Goal: Navigation & Orientation: Find specific page/section

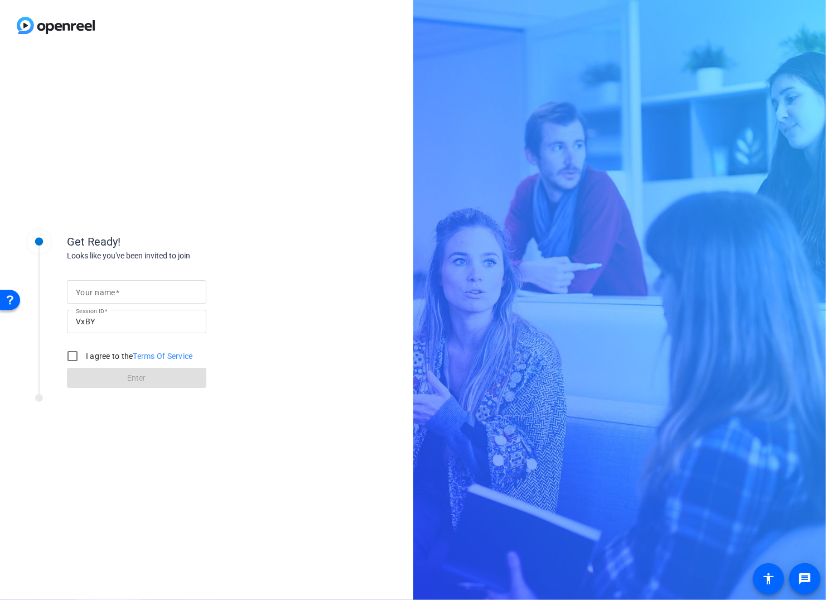
click at [128, 295] on input "Your name" at bounding box center [137, 291] width 122 height 13
drag, startPoint x: 106, startPoint y: 289, endPoint x: 120, endPoint y: 296, distance: 15.7
click at [117, 296] on input "[PERSON_NAME]" at bounding box center [137, 291] width 122 height 13
type input "[PERSON_NAME]"
click at [67, 359] on input "I agree to the Terms Of Service" at bounding box center [72, 356] width 22 height 22
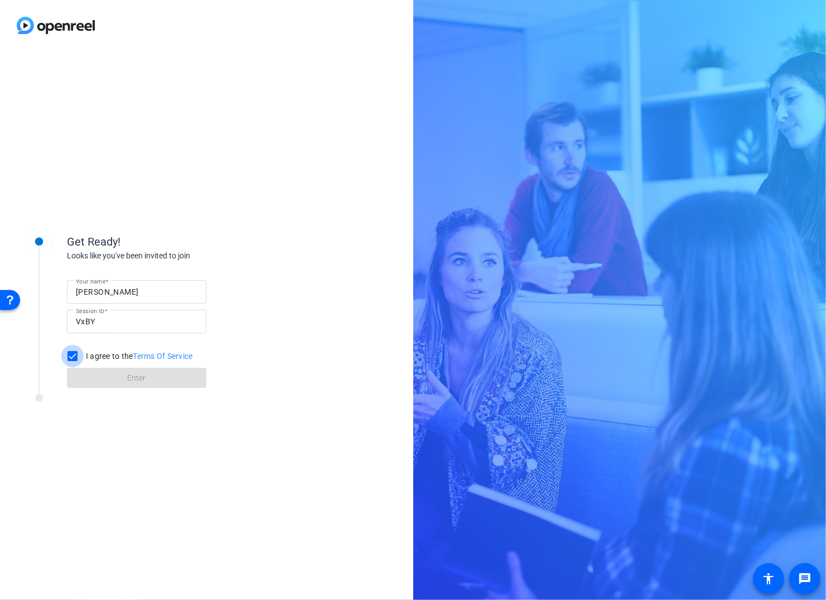
checkbox input "true"
click at [79, 385] on span at bounding box center [136, 377] width 139 height 27
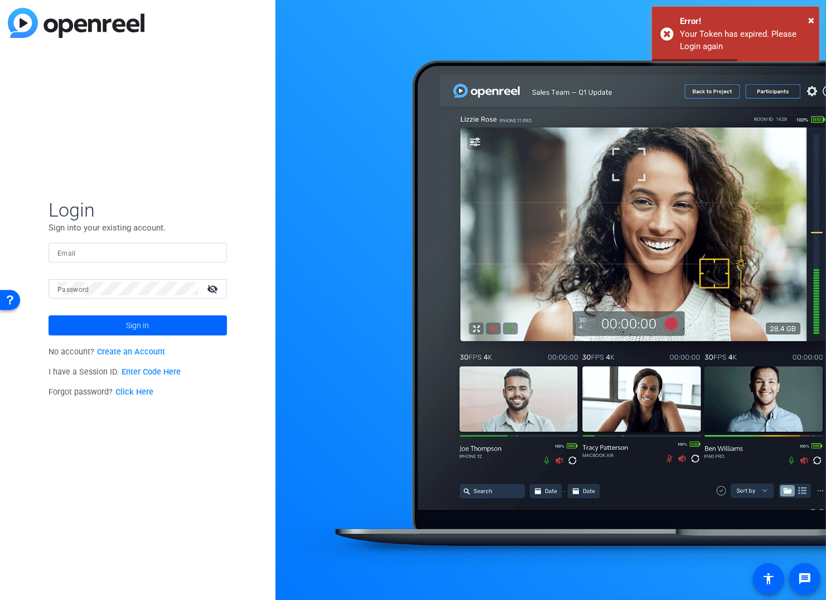
click at [100, 243] on div at bounding box center [137, 253] width 161 height 20
click at [99, 250] on input "Email" at bounding box center [137, 251] width 161 height 13
type input "maria.aroz@gatewaycr.org"
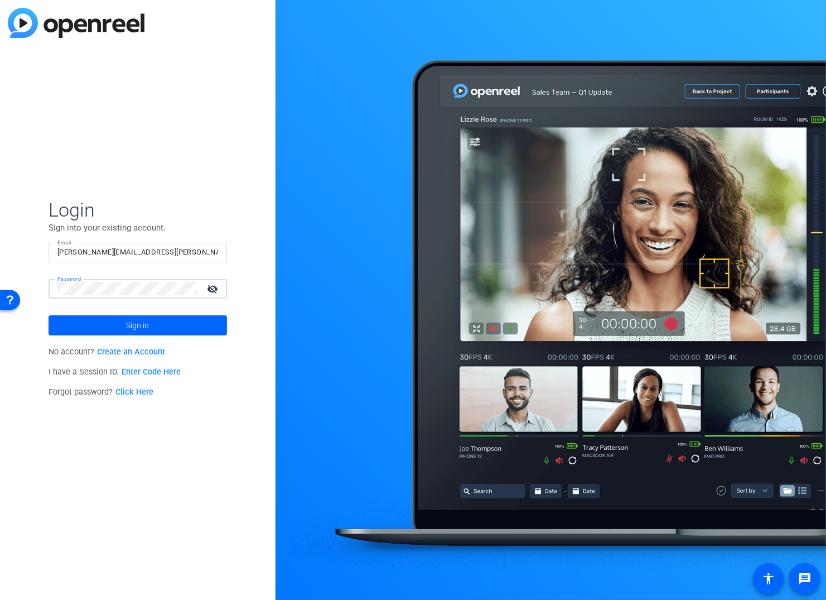
click at [49, 315] on button "Sign in" at bounding box center [138, 325] width 178 height 20
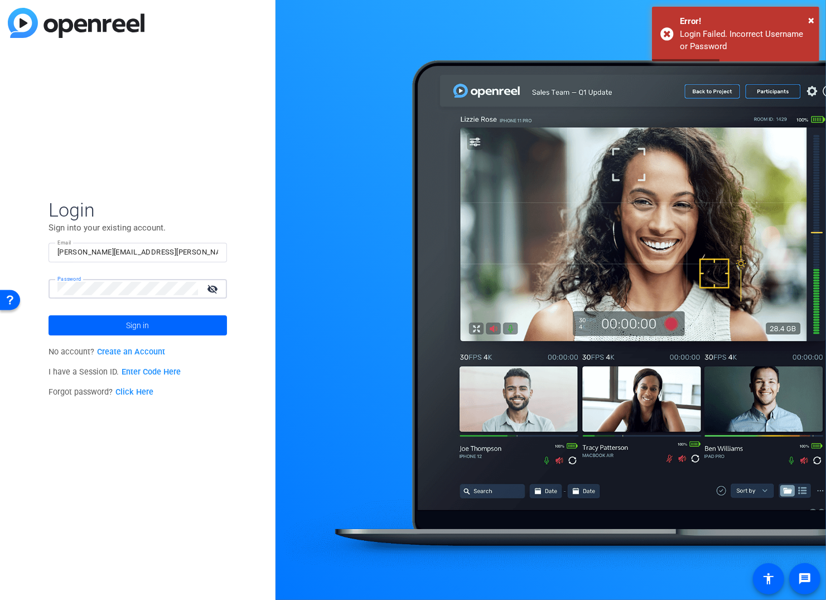
click at [43, 286] on div "Login Sign into your existing account. Email maria.aroz@gatewaycr.org Password …" at bounding box center [138, 300] width 276 height 600
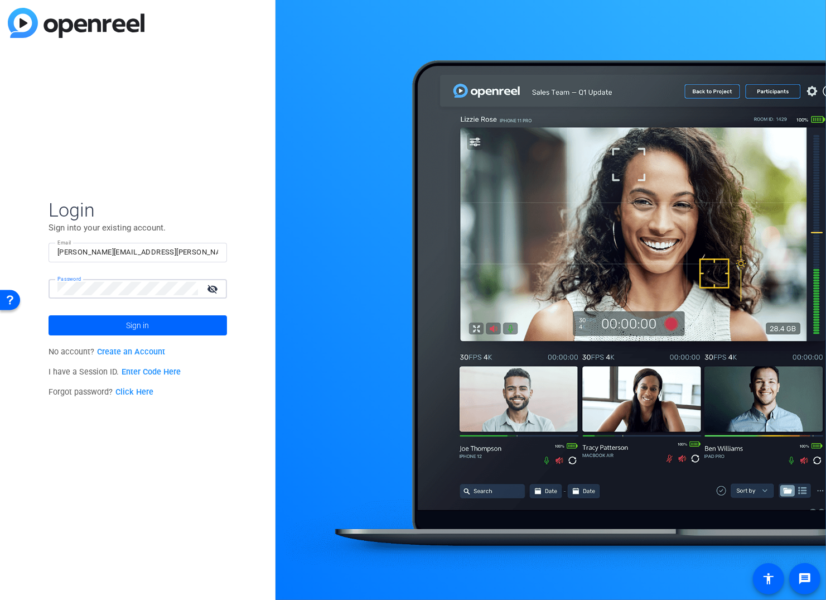
click at [49, 315] on button "Sign in" at bounding box center [138, 325] width 178 height 20
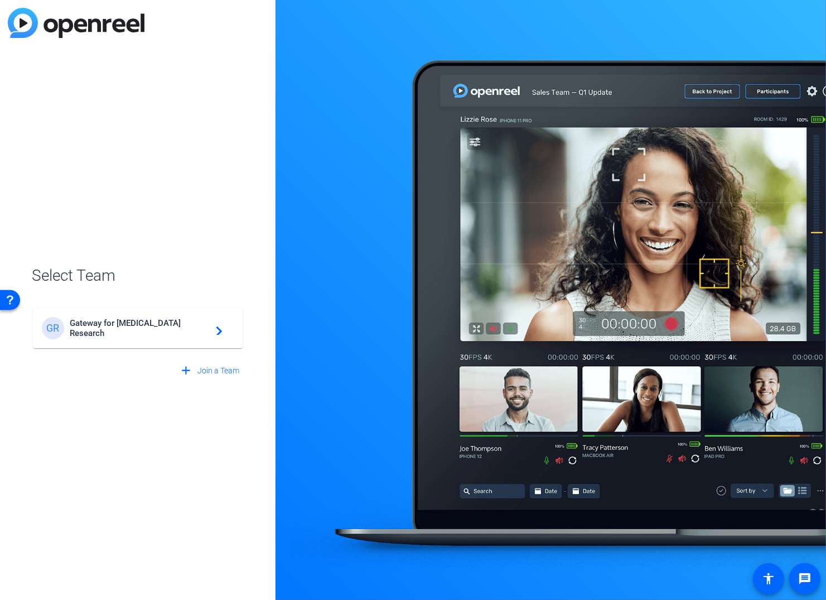
click at [131, 327] on span "Gateway for Cancer Research" at bounding box center [139, 328] width 139 height 20
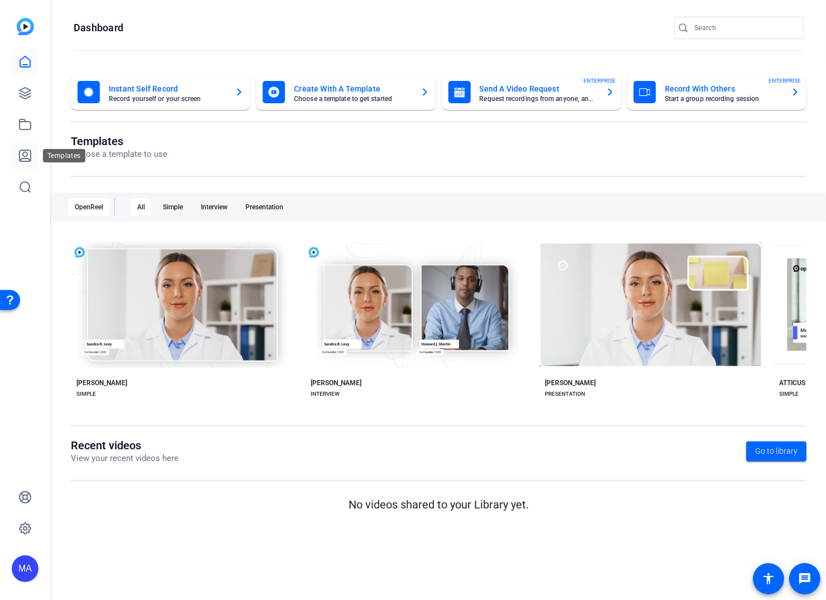
click at [18, 154] on link at bounding box center [25, 155] width 27 height 27
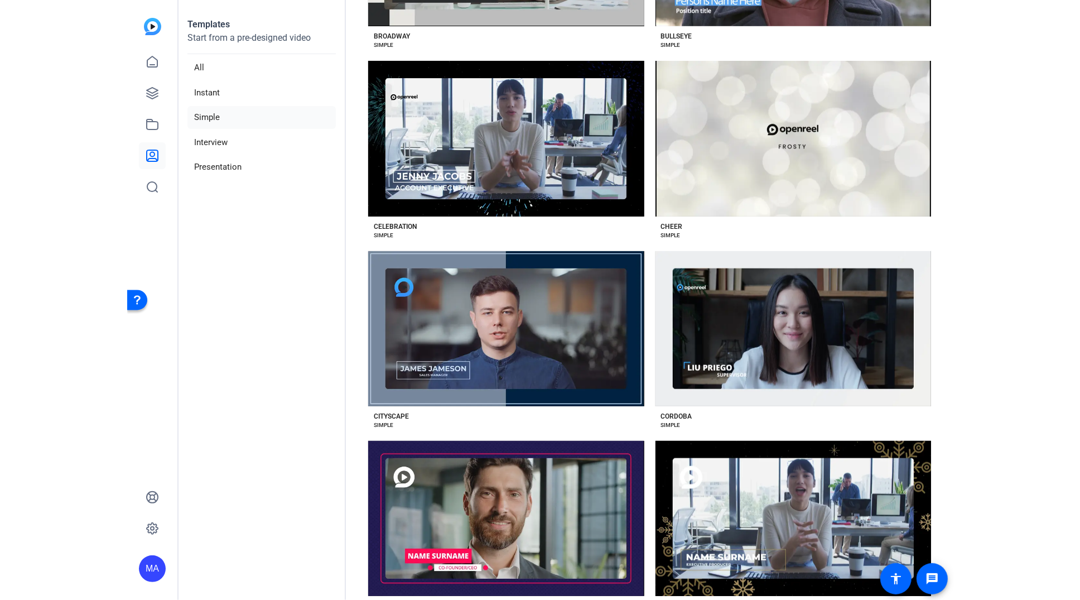
scroll to position [900, 0]
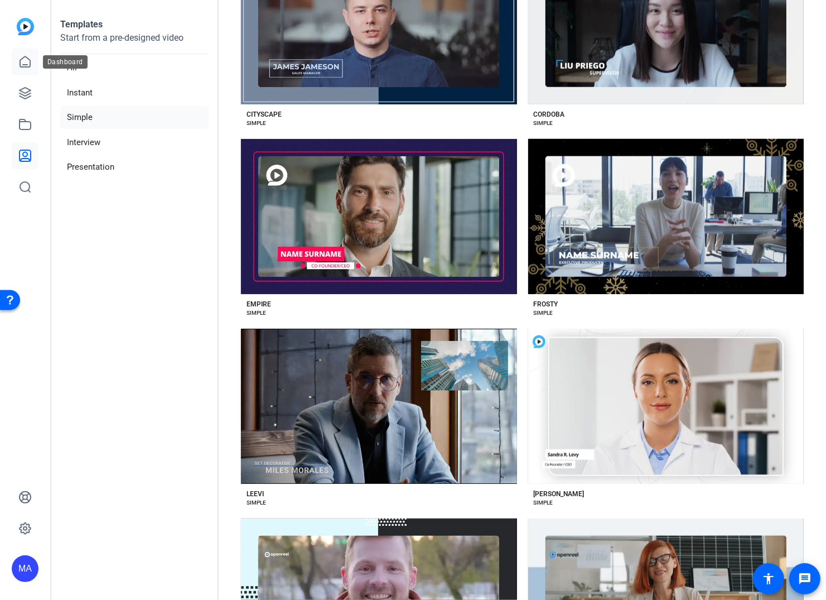
click at [26, 69] on link at bounding box center [25, 62] width 27 height 27
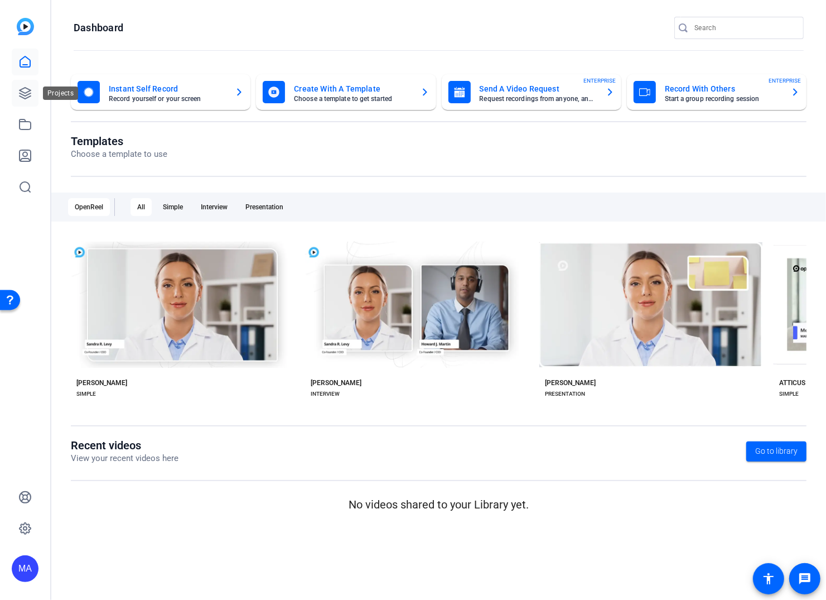
click at [27, 99] on icon at bounding box center [24, 92] width 13 height 13
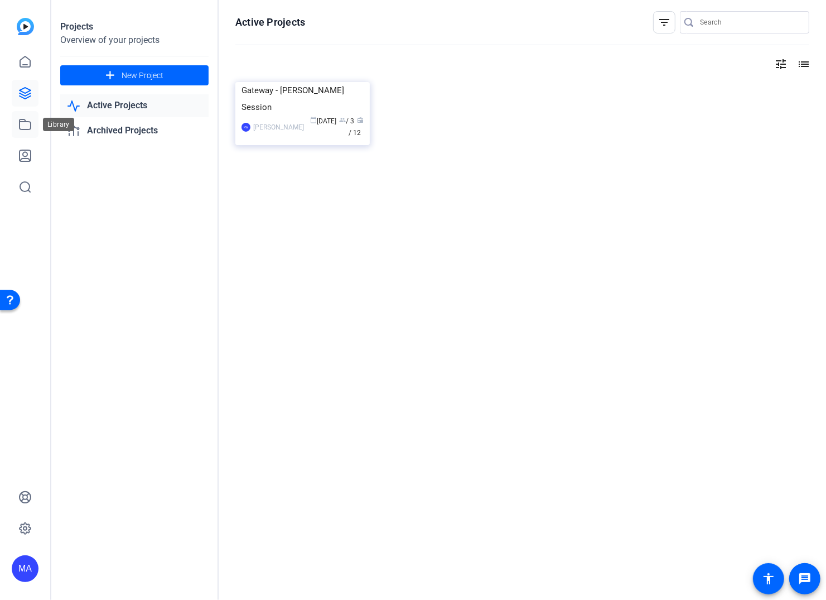
click at [26, 116] on link at bounding box center [25, 124] width 27 height 27
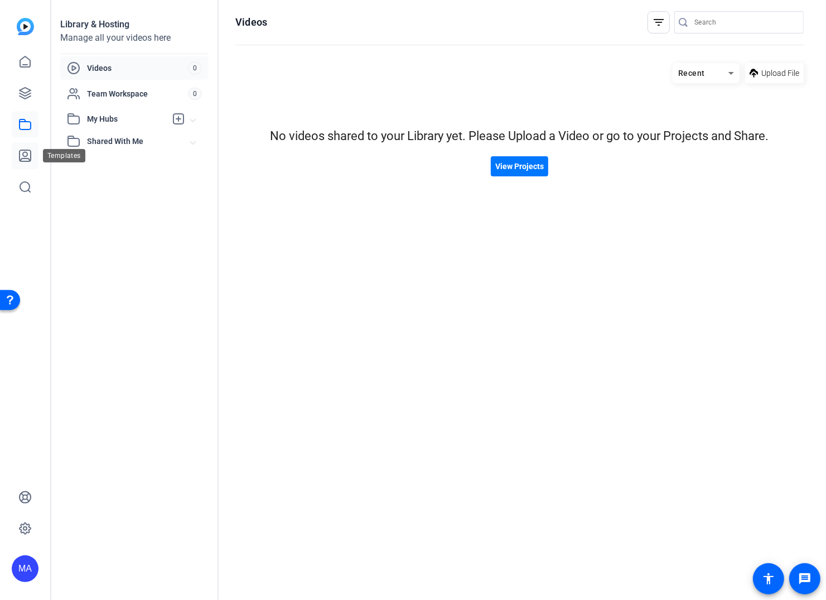
click at [24, 166] on link at bounding box center [25, 155] width 27 height 27
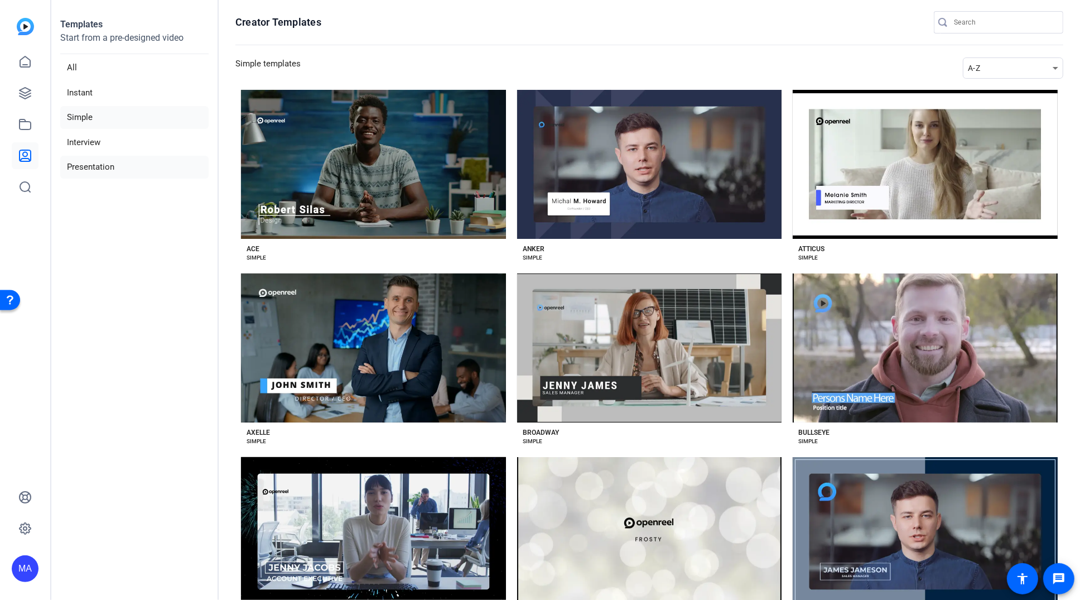
click at [106, 162] on li "Presentation" at bounding box center [134, 167] width 148 height 23
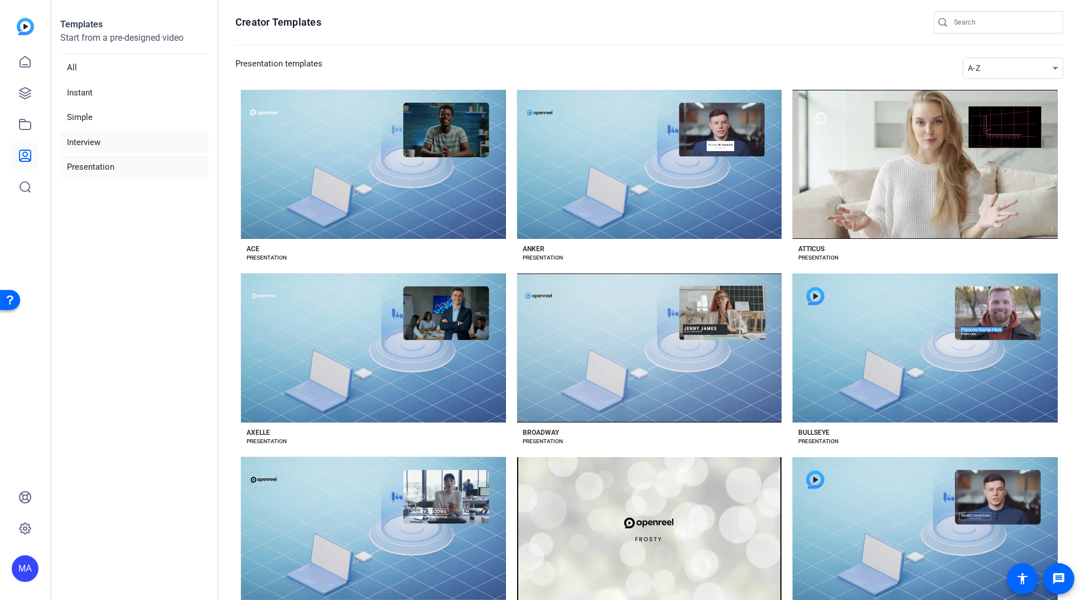
click at [112, 132] on li "Interview" at bounding box center [134, 142] width 148 height 23
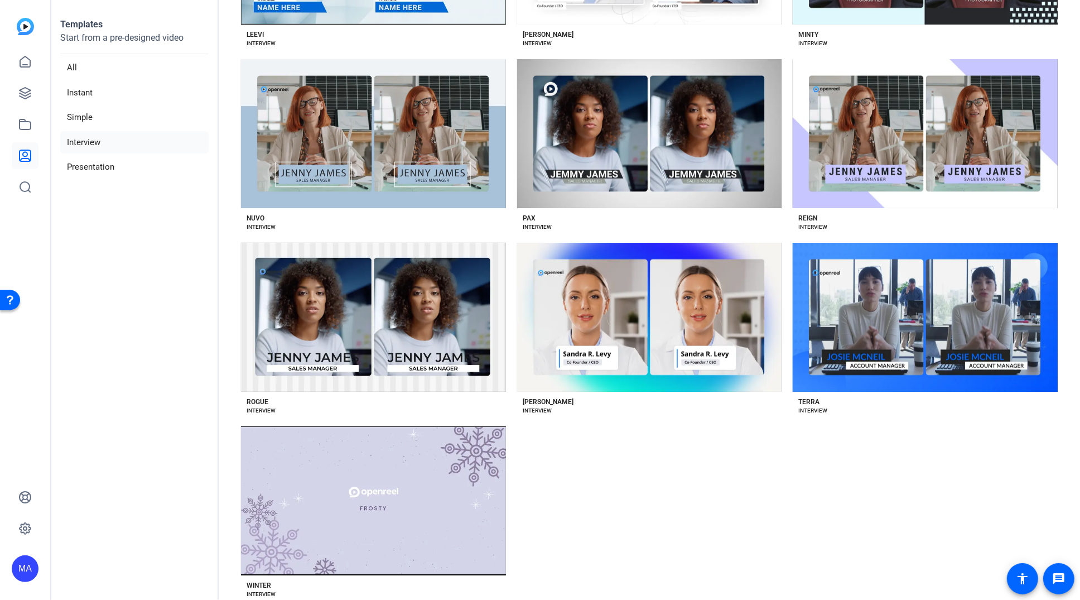
scroll to position [977, 0]
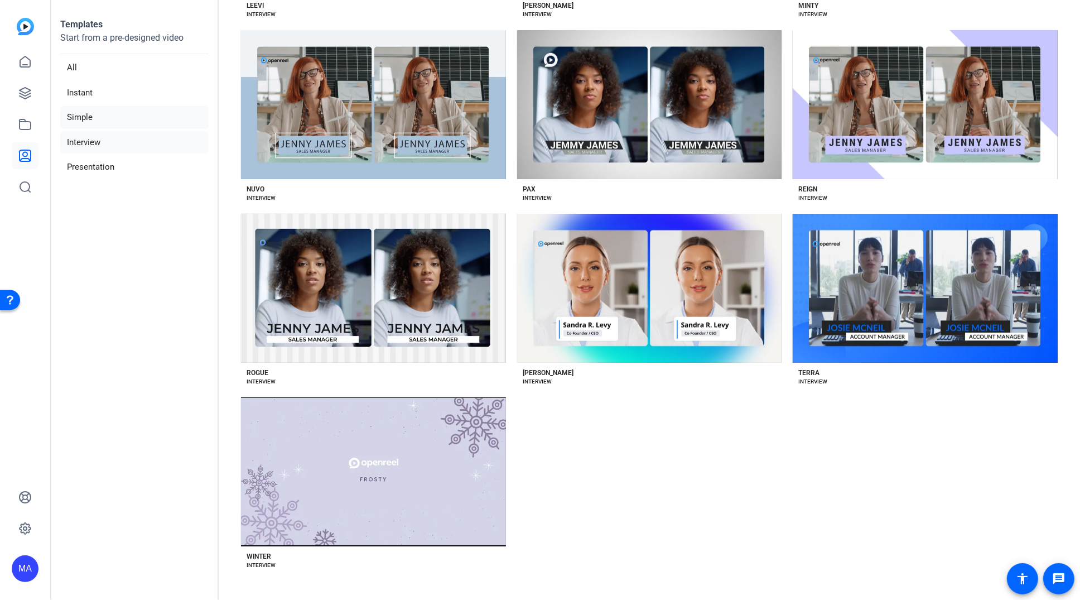
click at [103, 106] on li "Simple" at bounding box center [134, 117] width 148 height 23
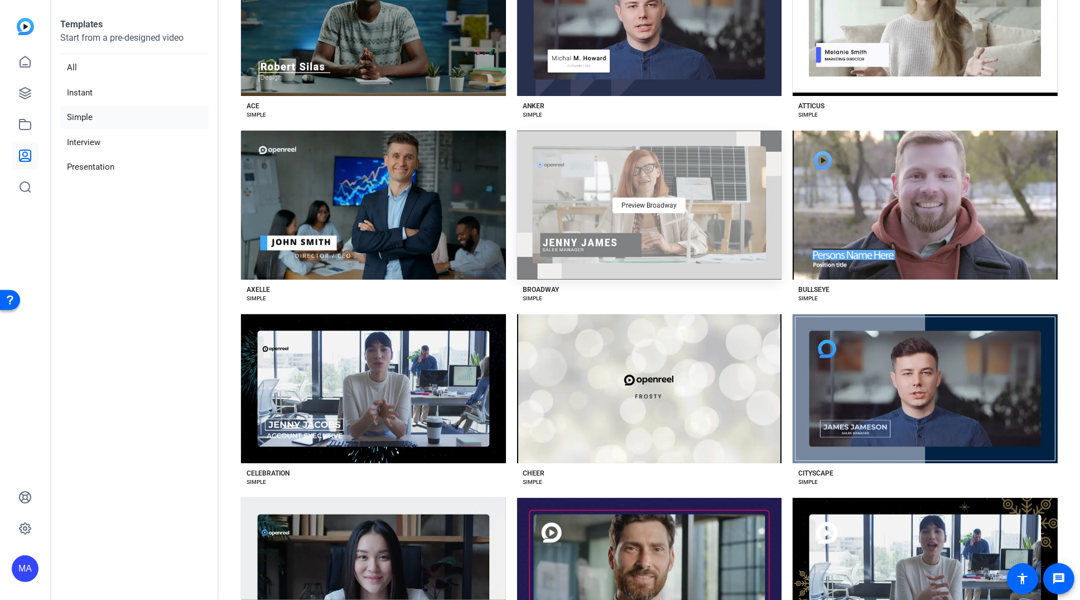
scroll to position [0, 0]
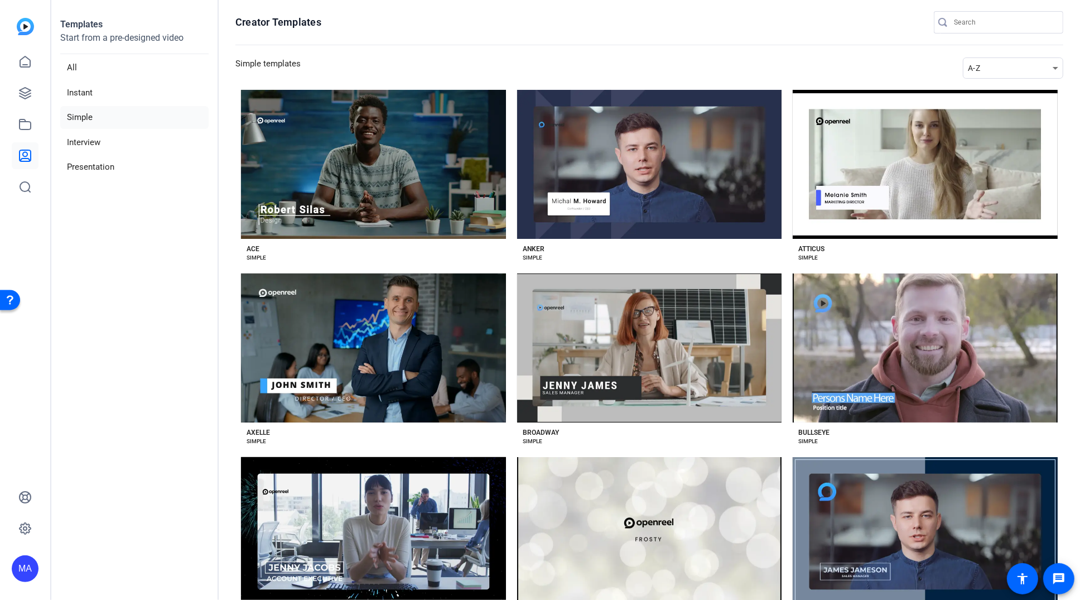
click at [93, 114] on li "Simple" at bounding box center [134, 117] width 148 height 23
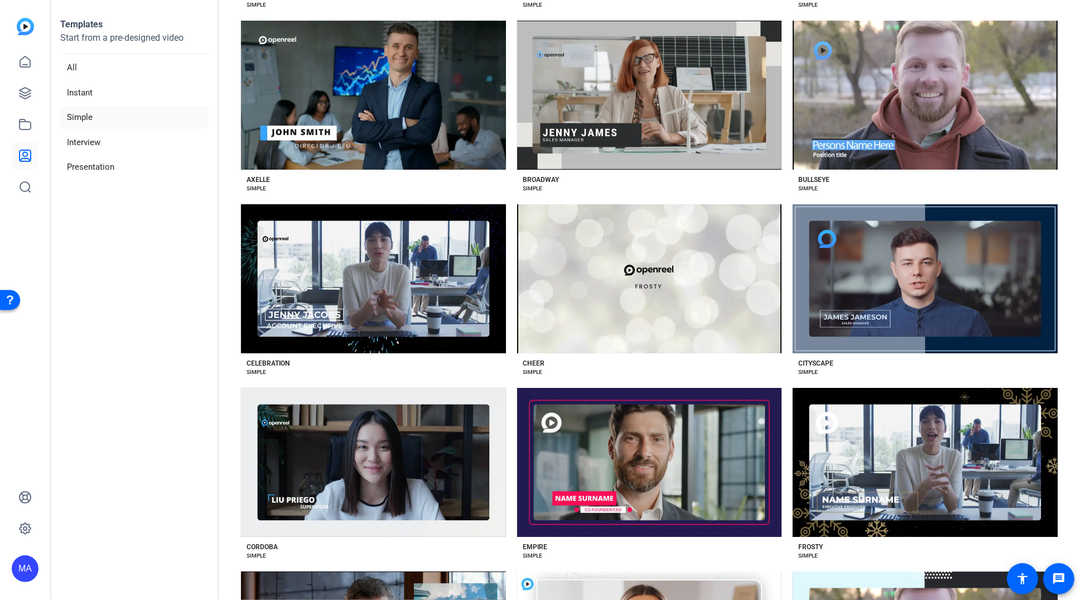
scroll to position [977, 0]
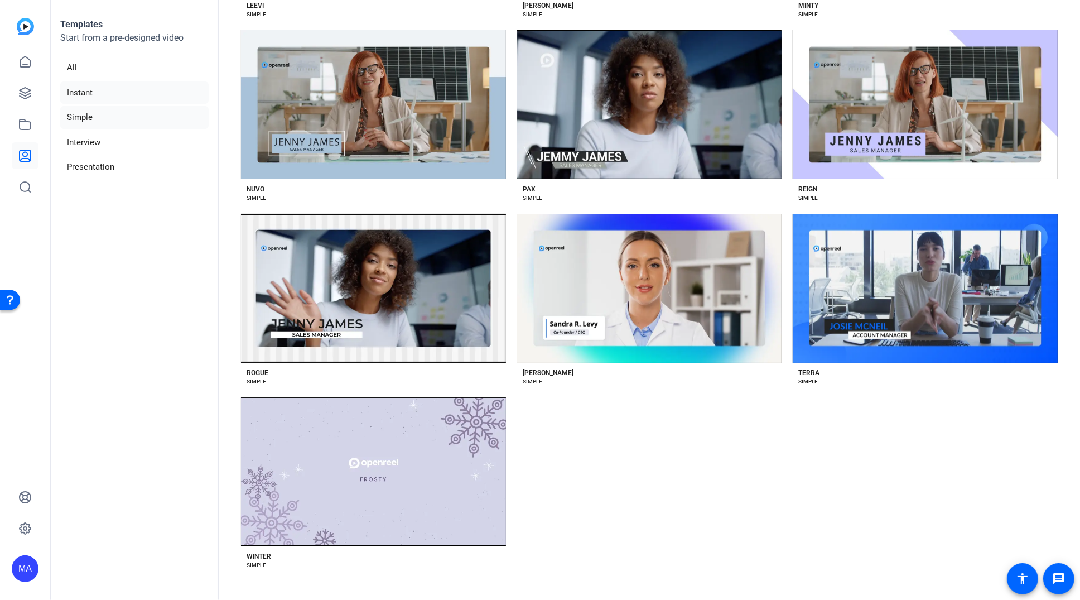
click at [97, 95] on li "Instant" at bounding box center [134, 92] width 148 height 23
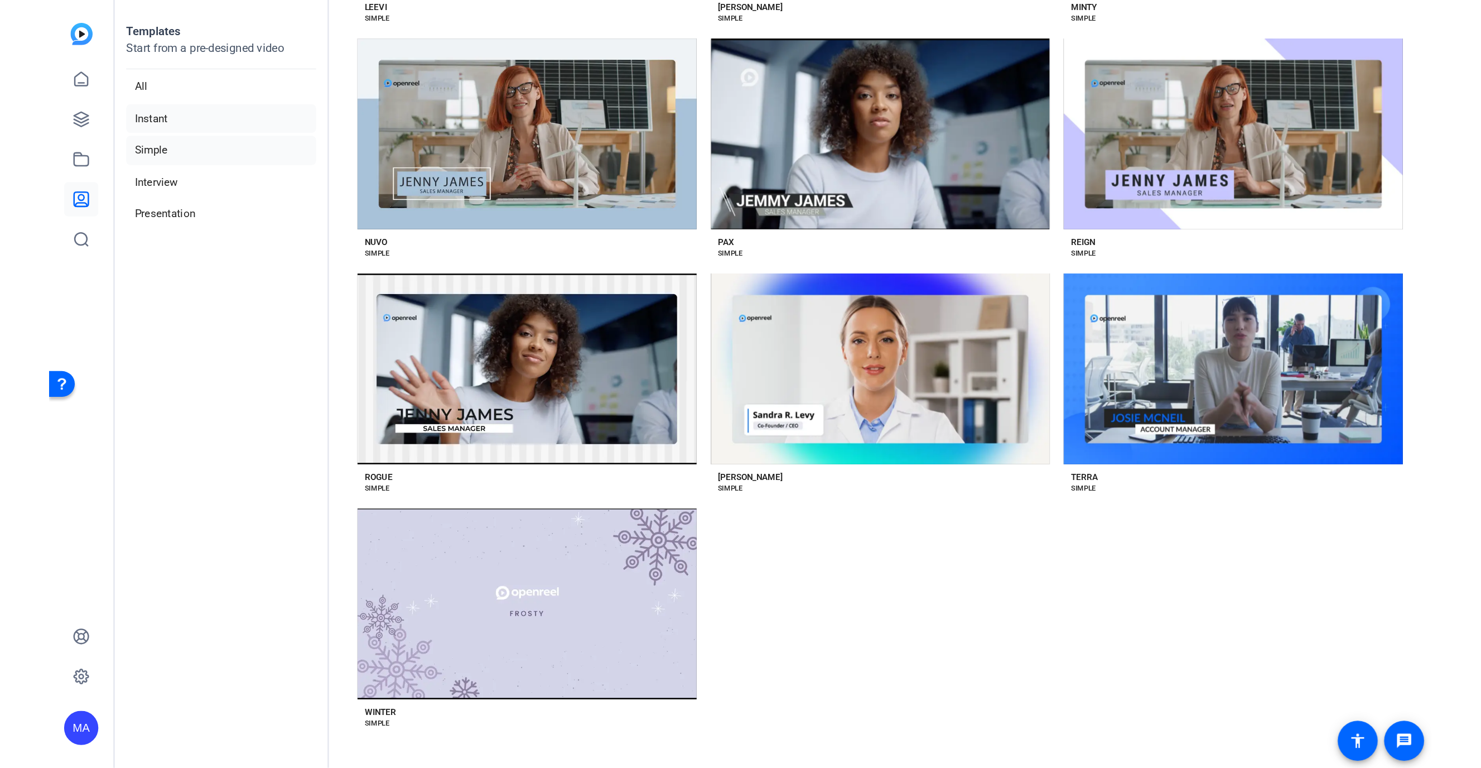
scroll to position [0, 0]
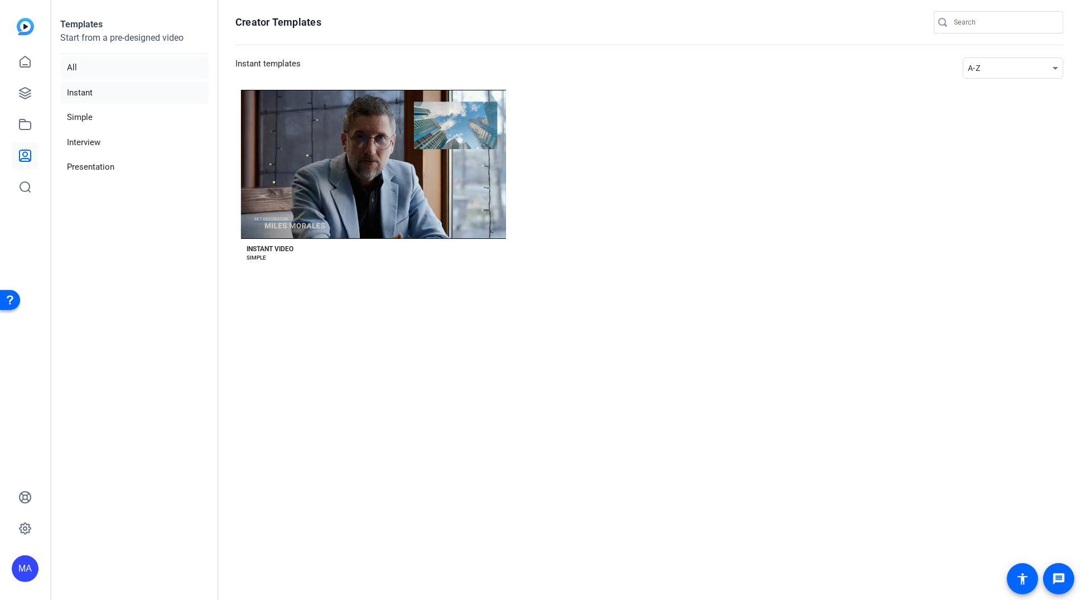
click at [115, 67] on li "All" at bounding box center [134, 67] width 148 height 23
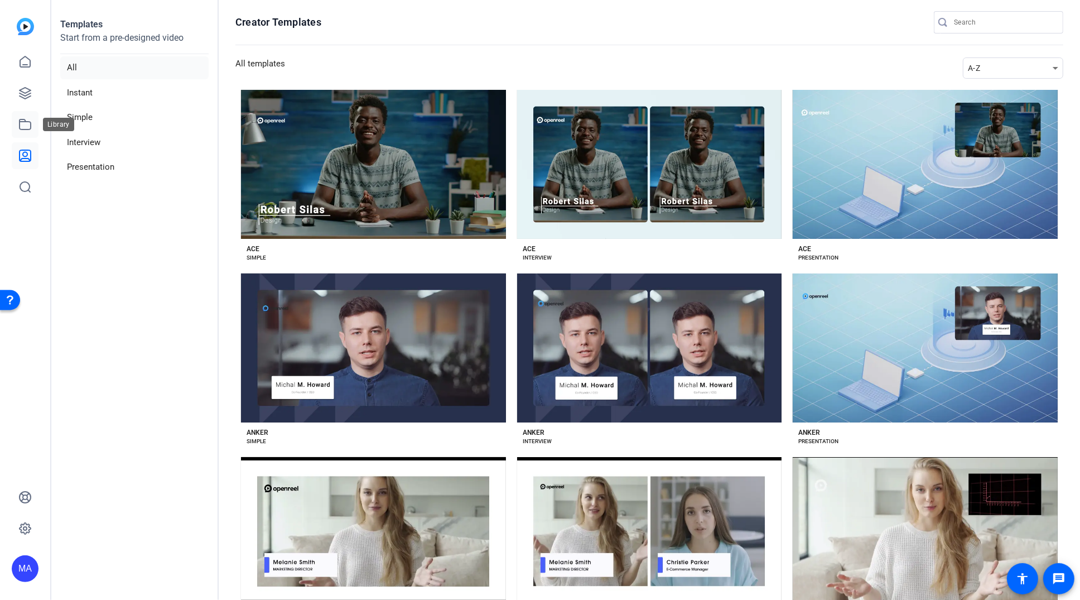
click at [16, 128] on link at bounding box center [25, 124] width 27 height 27
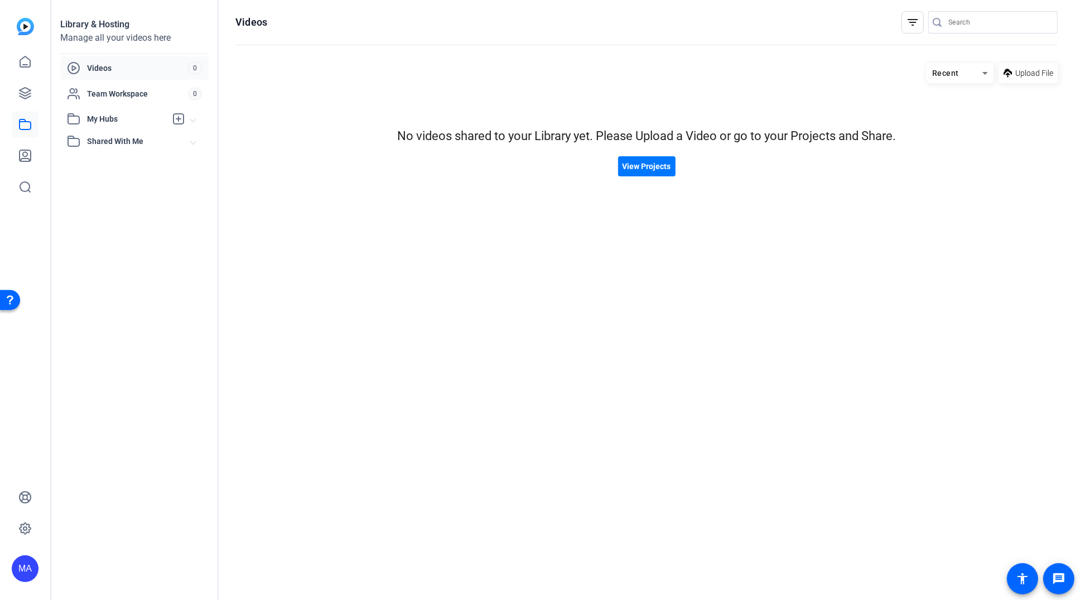
click at [147, 144] on span "Shared With Me" at bounding box center [139, 142] width 104 height 12
click at [31, 22] on img at bounding box center [25, 26] width 17 height 17
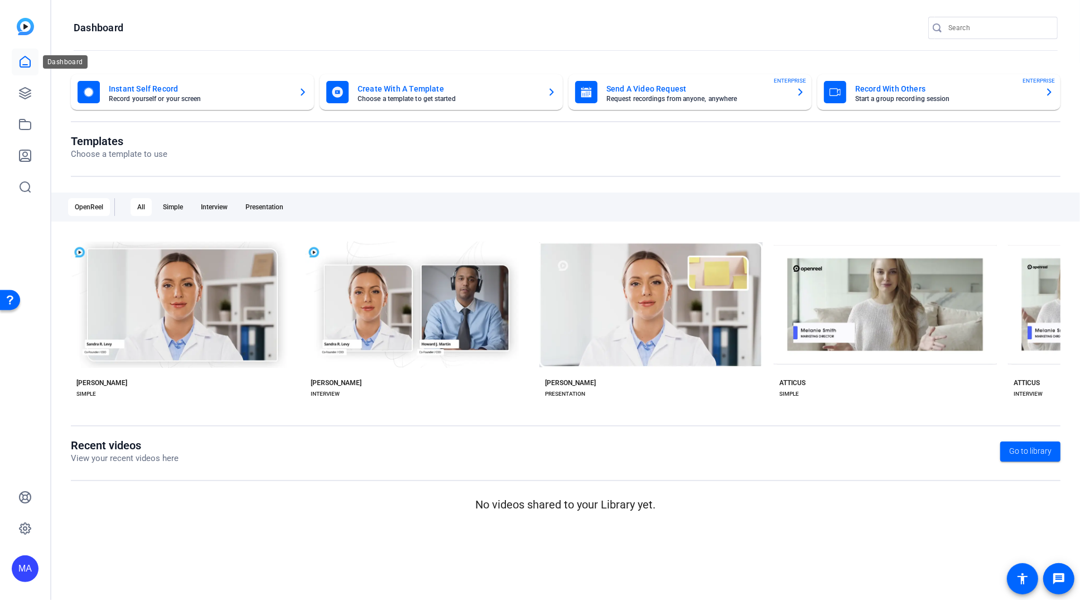
click at [24, 56] on icon at bounding box center [25, 61] width 10 height 11
click at [28, 21] on img at bounding box center [25, 26] width 17 height 17
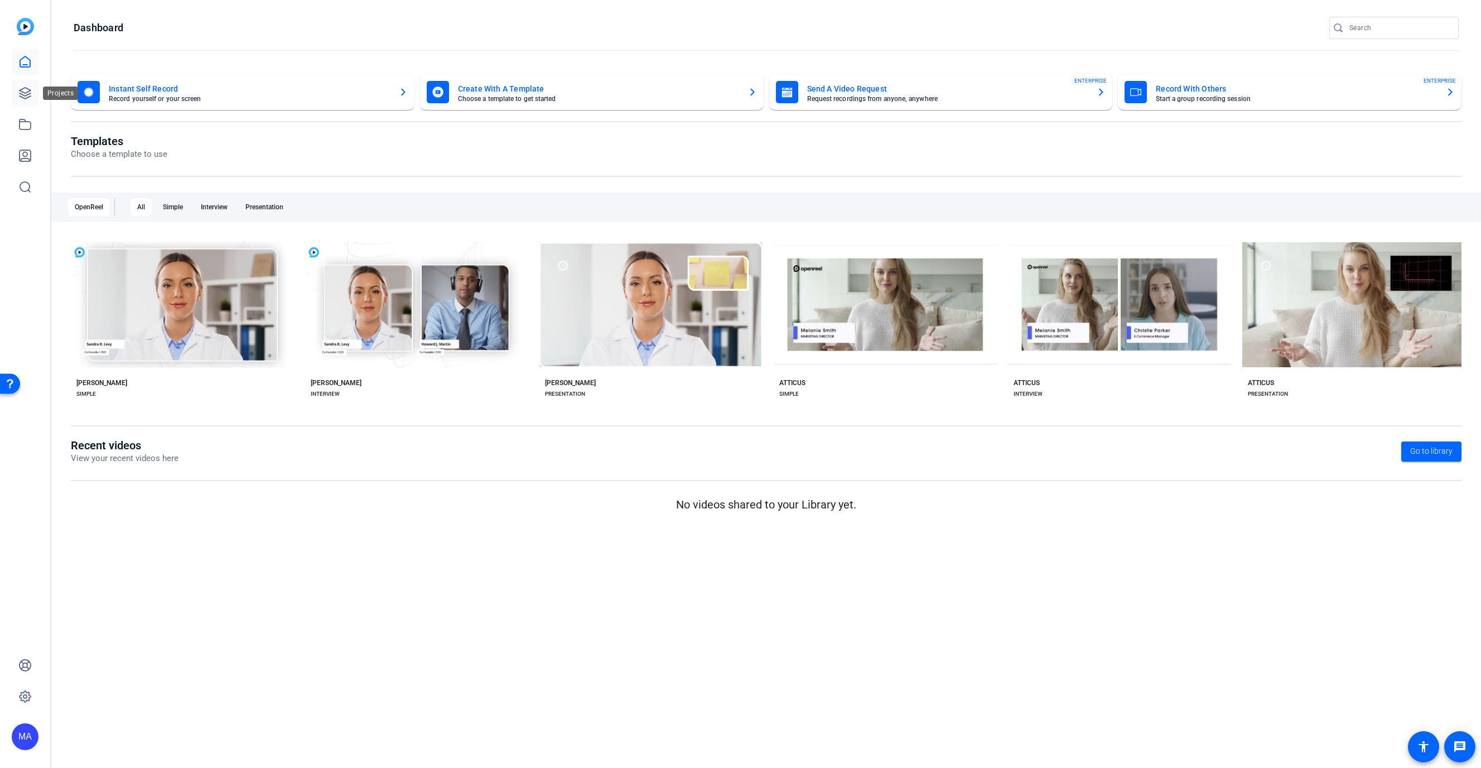
click at [34, 97] on link at bounding box center [25, 93] width 27 height 27
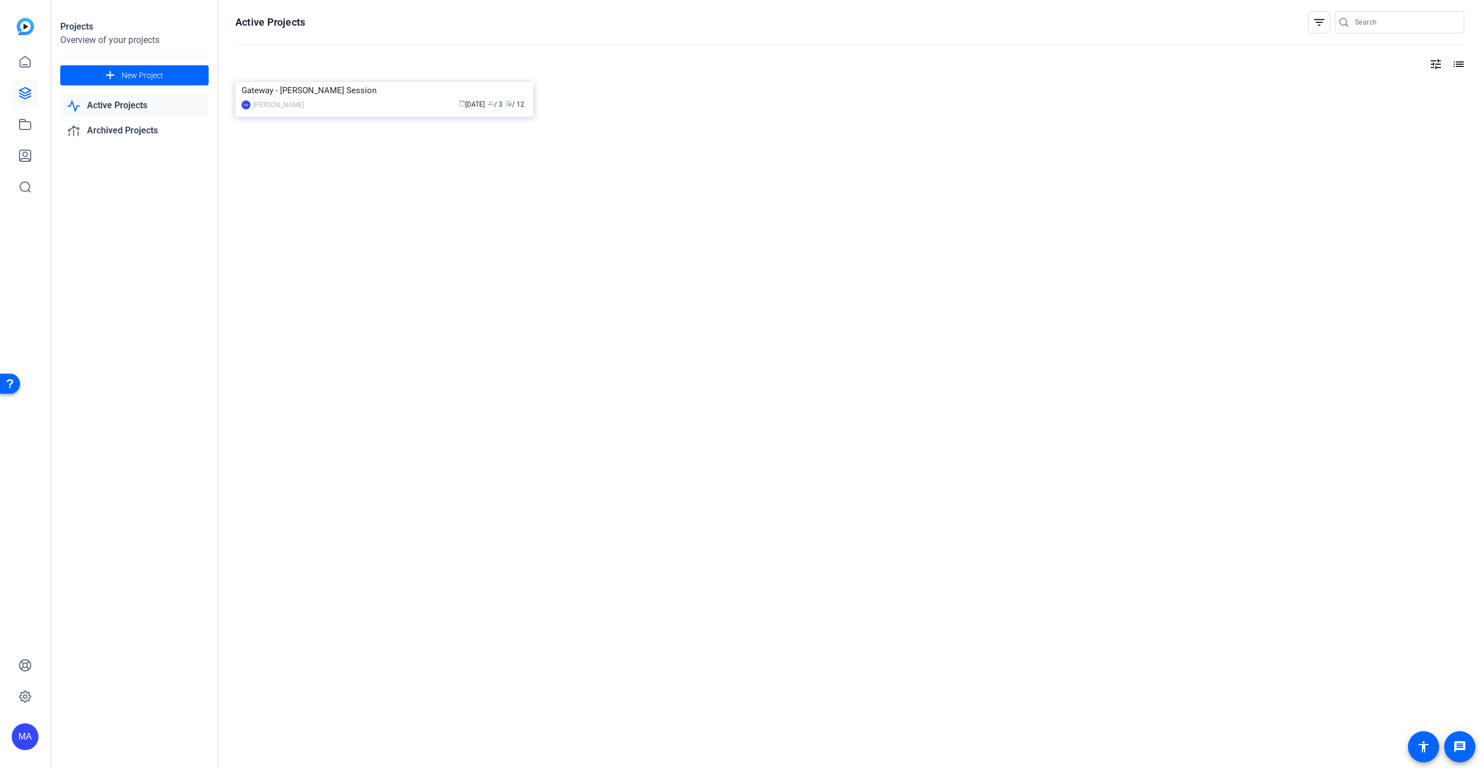
click at [113, 92] on div "Projects Overview of your projects add New Project Active Projects Archived Pro…" at bounding box center [134, 384] width 167 height 768
click at [119, 112] on link "Active Projects" at bounding box center [134, 105] width 148 height 23
click at [142, 143] on div "Projects Overview of your projects add New Project Active Projects Archived Pro…" at bounding box center [134, 384] width 167 height 768
click at [148, 129] on link "Archived Projects" at bounding box center [134, 130] width 148 height 23
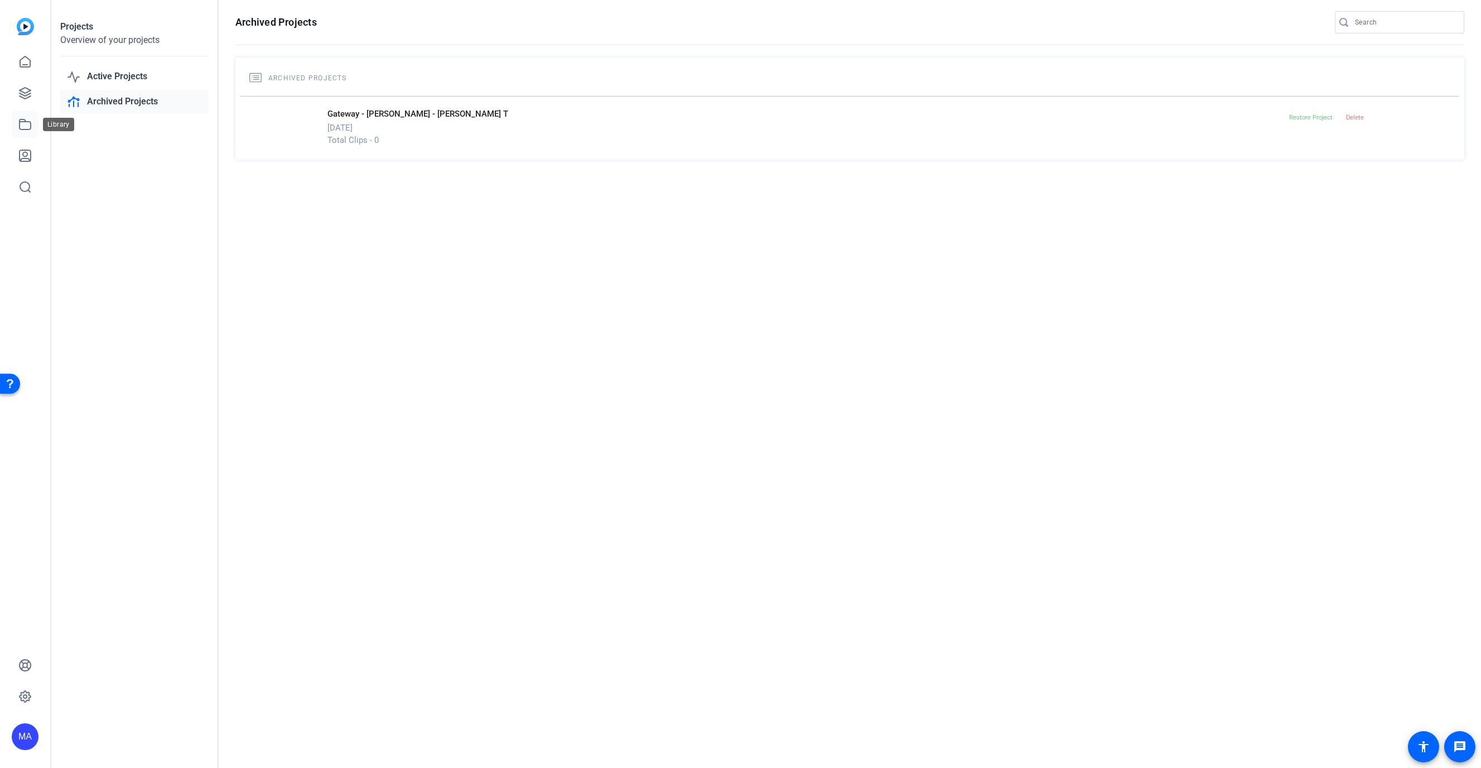
click at [13, 126] on link at bounding box center [25, 124] width 27 height 27
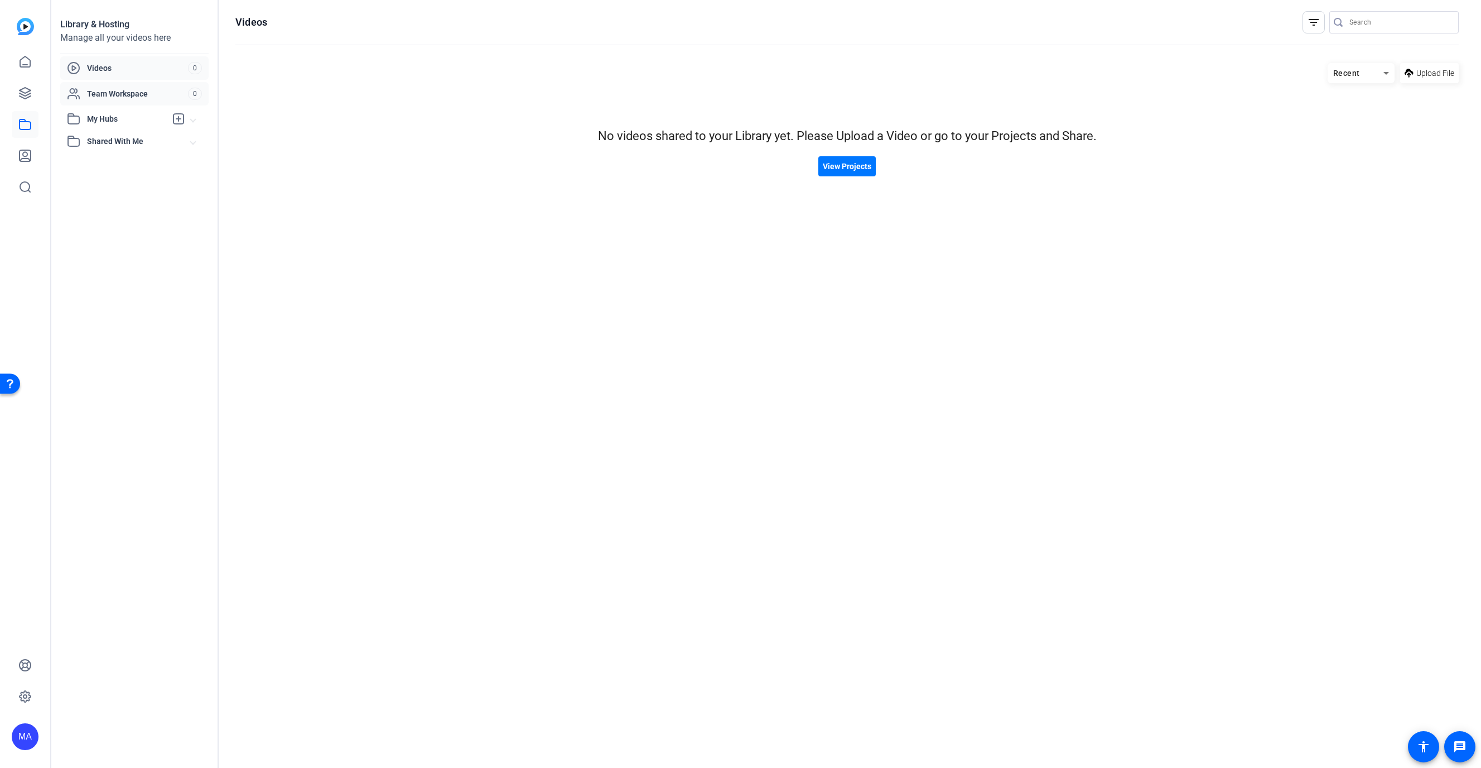
click at [115, 94] on span "Team Workspace" at bounding box center [137, 93] width 101 height 11
click at [119, 113] on span "My Hubs" at bounding box center [126, 119] width 79 height 12
click at [100, 158] on mat-expansion-panel-header "Shared With Me" at bounding box center [134, 166] width 148 height 22
click at [37, 161] on link at bounding box center [25, 155] width 27 height 27
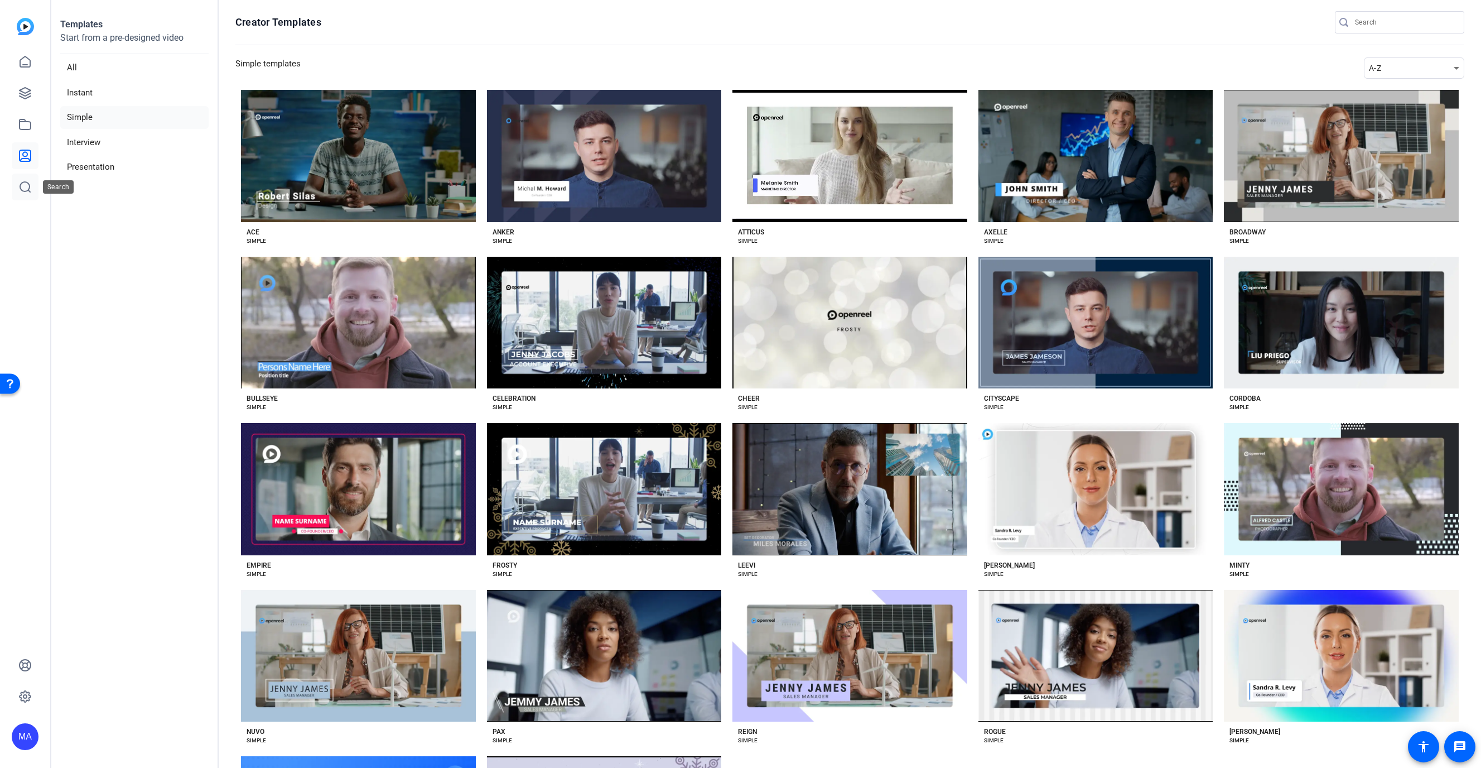
click at [23, 194] on link at bounding box center [25, 186] width 27 height 27
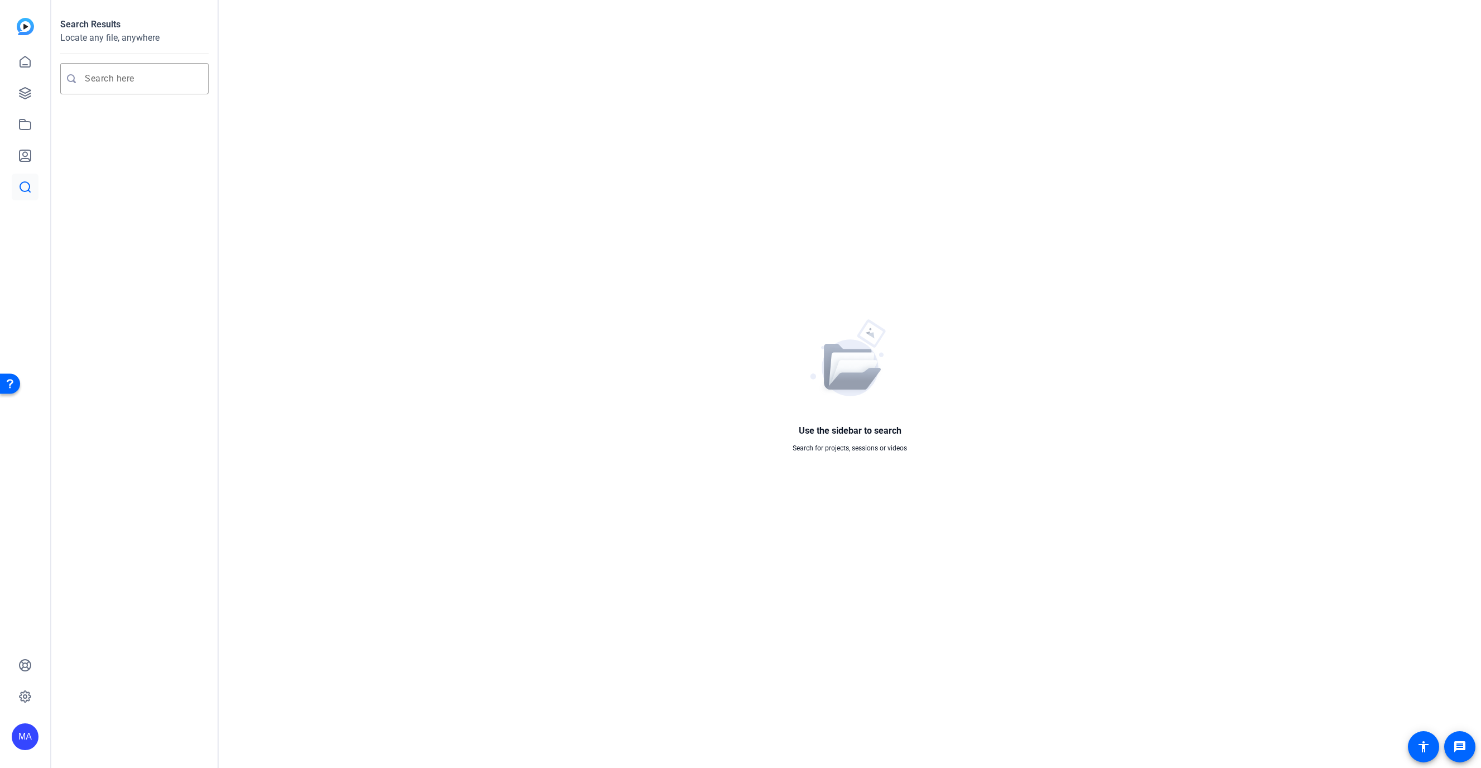
click at [12, 18] on div at bounding box center [25, 109] width 27 height 182
click at [23, 21] on img at bounding box center [25, 26] width 17 height 17
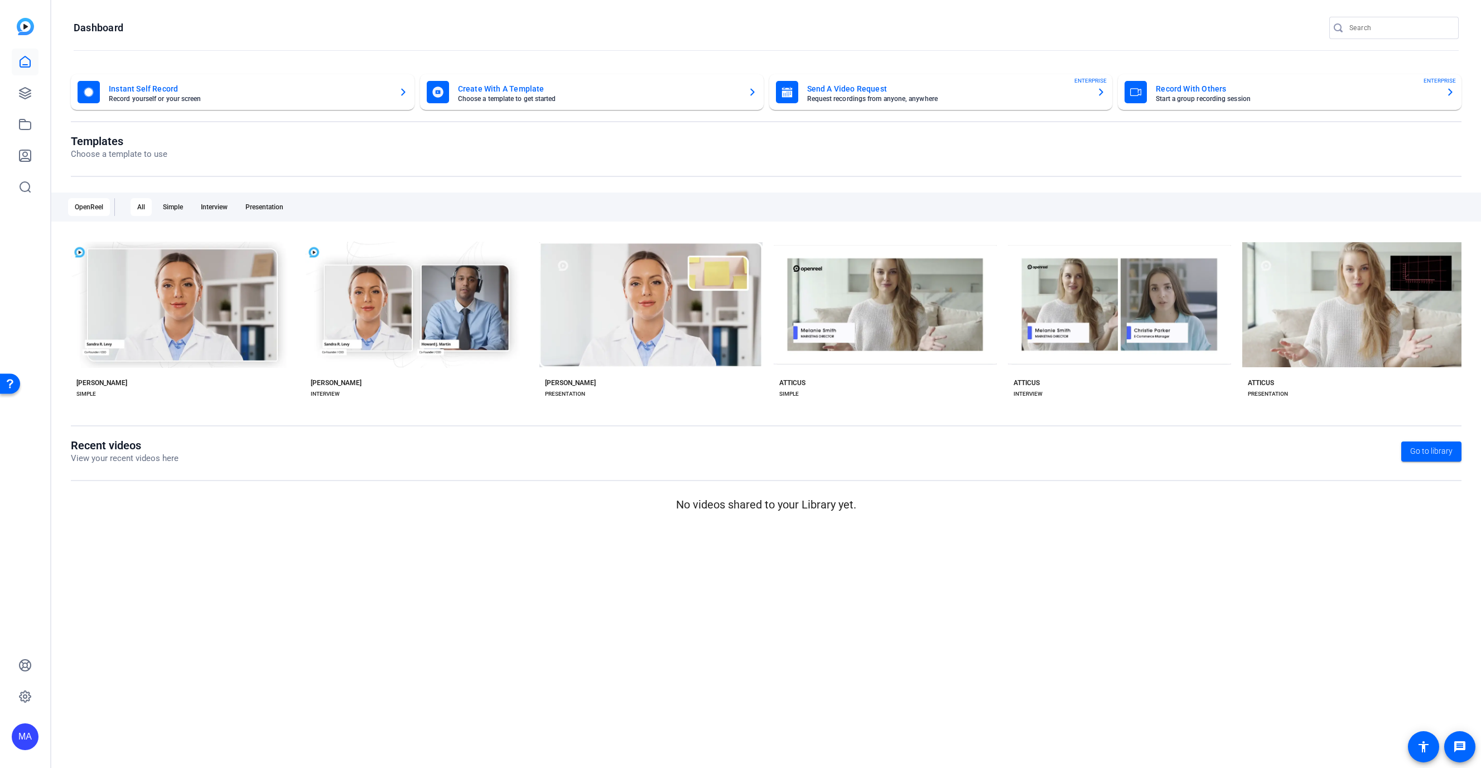
click at [416, 149] on openreel-page-title "Templates Choose a template to use" at bounding box center [766, 147] width 1391 height 26
click at [6, 55] on div "MA" at bounding box center [25, 384] width 50 height 768
click at [31, 60] on icon at bounding box center [24, 61] width 13 height 13
click at [28, 95] on icon at bounding box center [24, 92] width 13 height 13
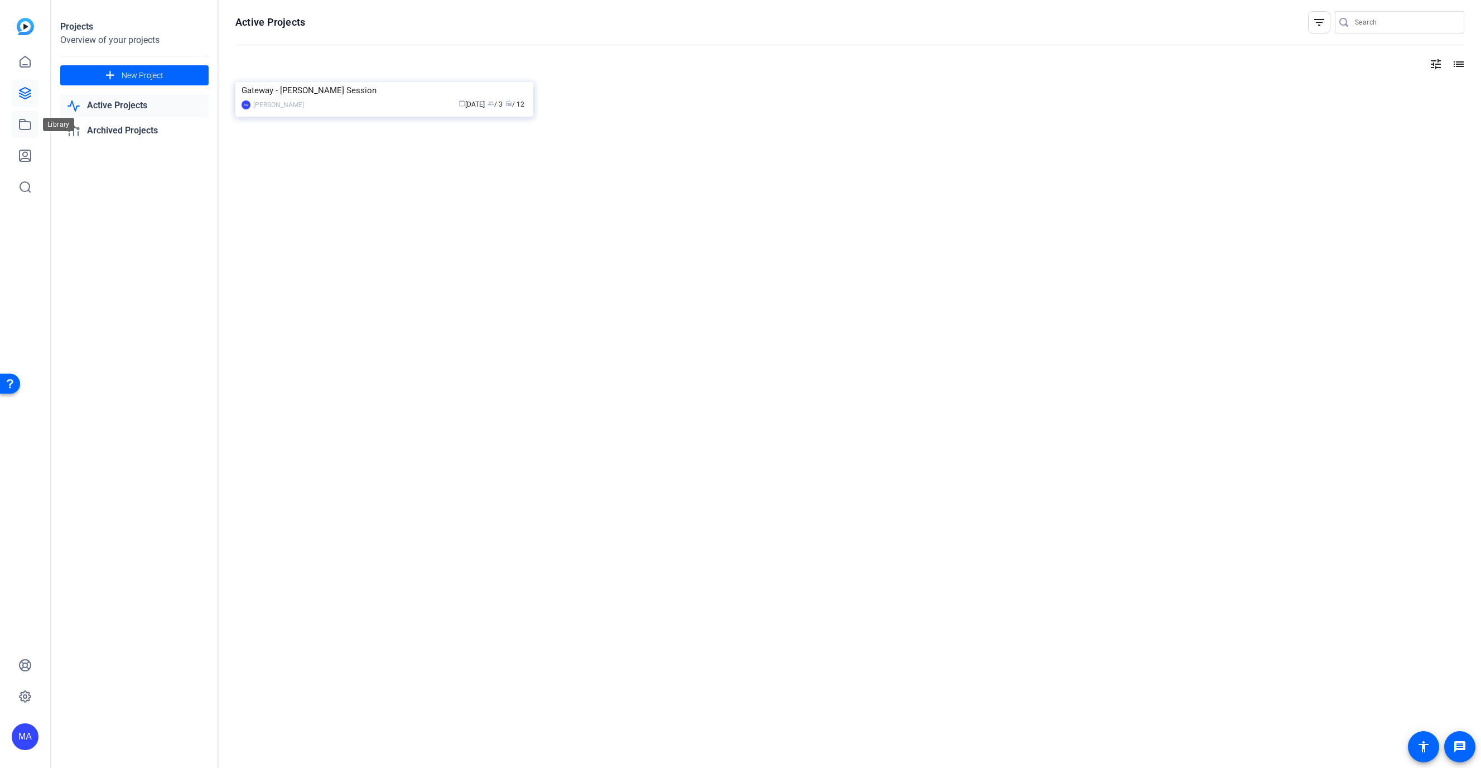
click at [34, 115] on link at bounding box center [25, 124] width 27 height 27
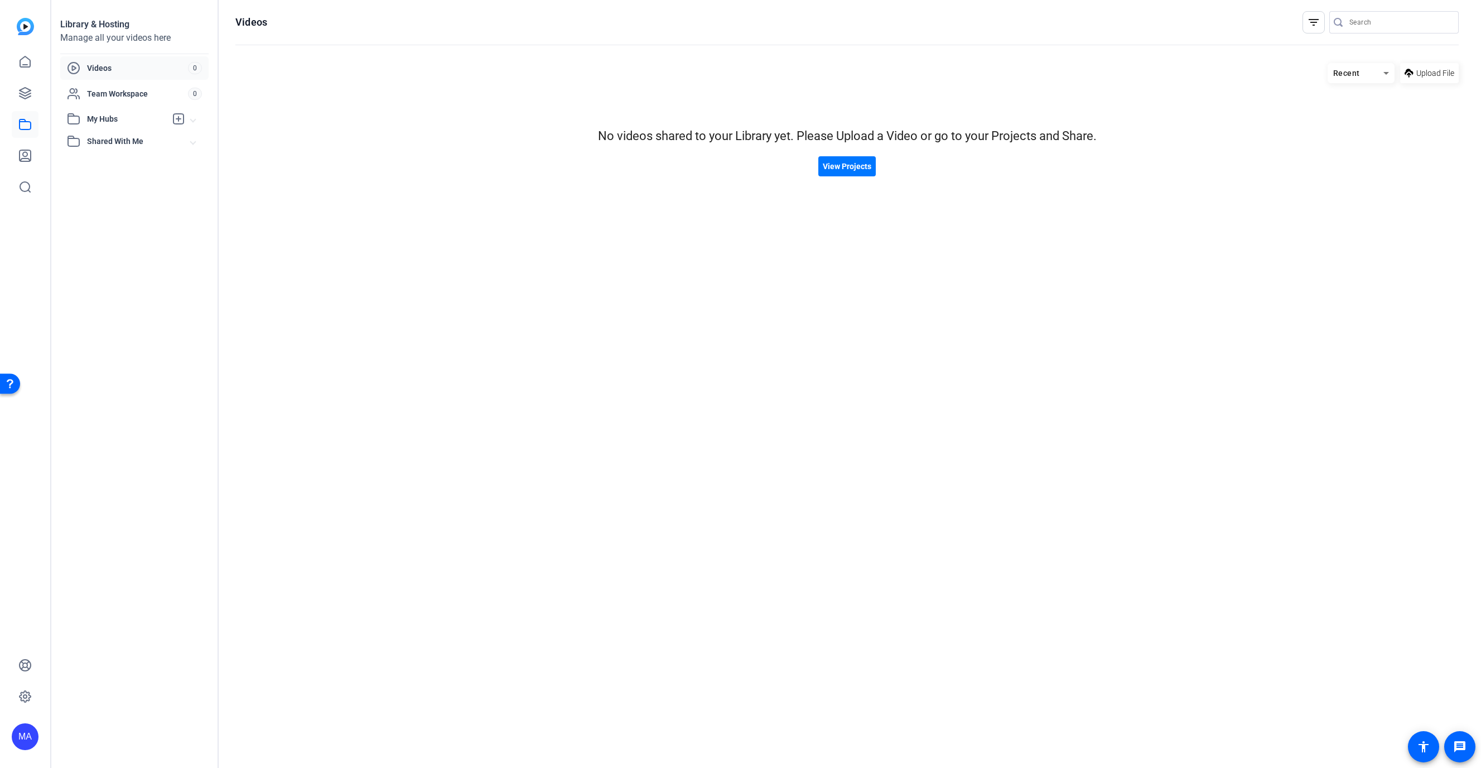
click at [107, 67] on span "Videos" at bounding box center [137, 67] width 101 height 11
click at [110, 85] on div "Team Workspace 0" at bounding box center [134, 93] width 148 height 23
click at [106, 104] on div "Team Workspace 0" at bounding box center [134, 93] width 148 height 23
click at [98, 113] on span "My Hubs" at bounding box center [126, 119] width 79 height 12
click at [101, 181] on div "Library & Hosting Manage all your videos here Videos 0 Team Workspace 0 My Hubs…" at bounding box center [134, 384] width 167 height 768
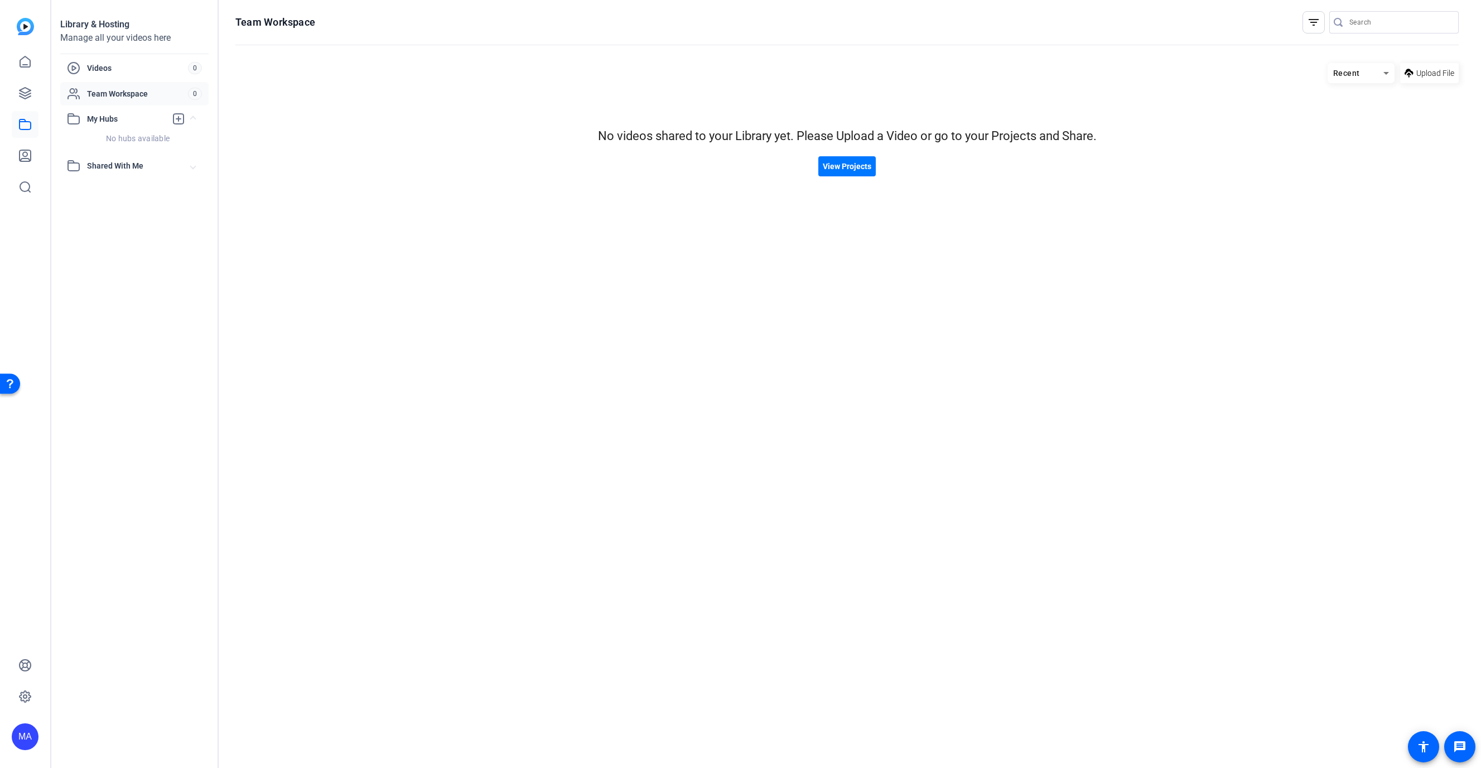
click at [114, 169] on span "Shared With Me" at bounding box center [139, 166] width 104 height 12
click at [28, 153] on icon at bounding box center [24, 155] width 13 height 13
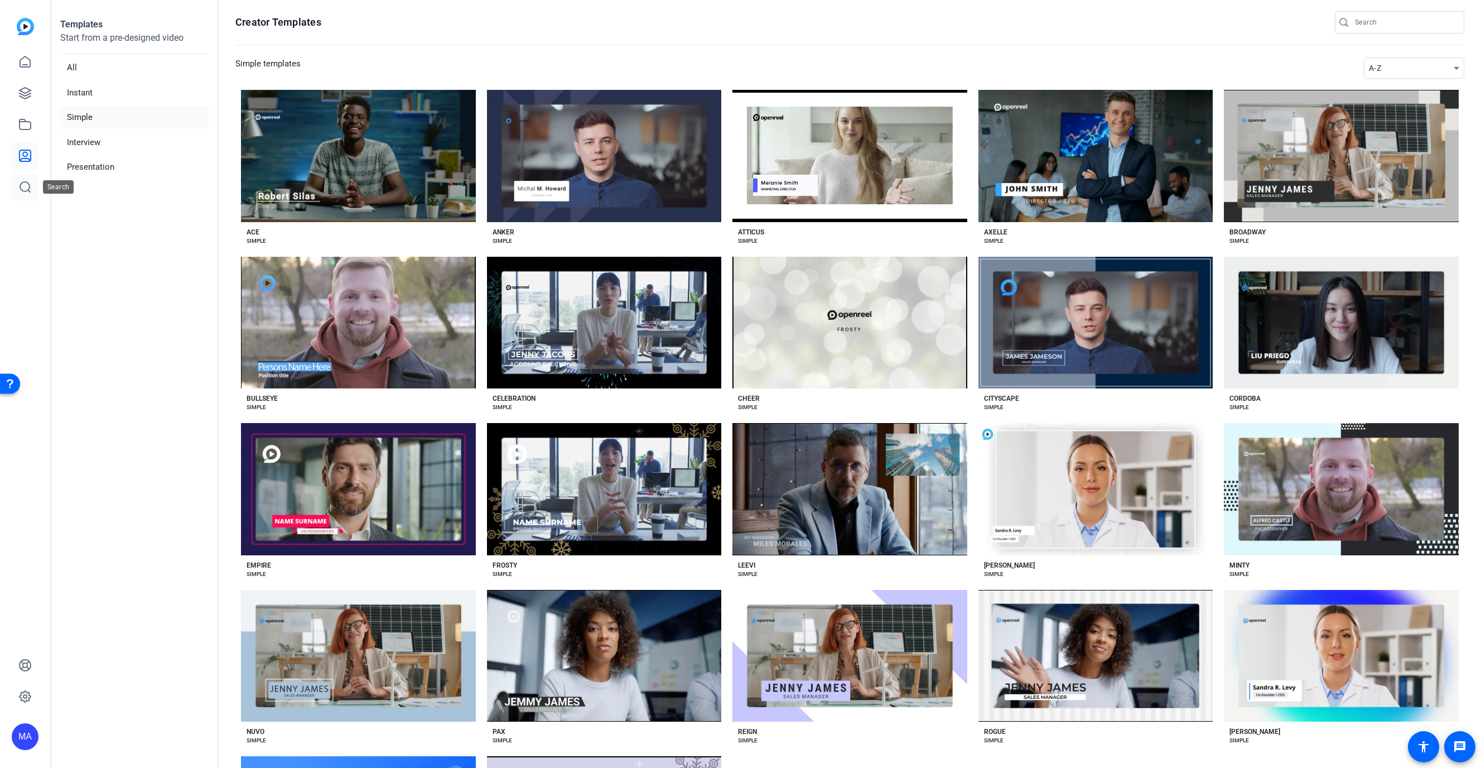
click at [26, 182] on icon at bounding box center [25, 187] width 10 height 10
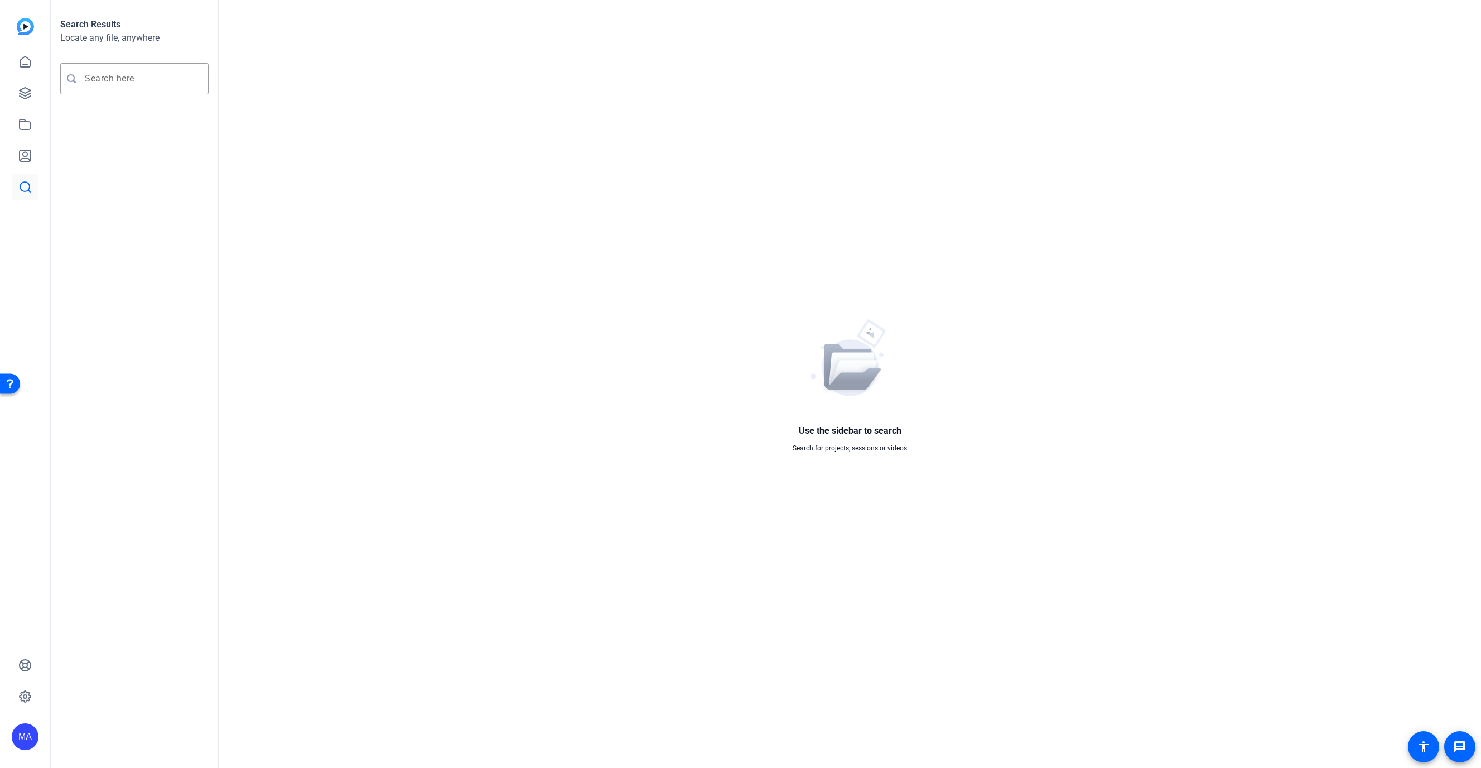
click at [27, 28] on img at bounding box center [25, 26] width 17 height 17
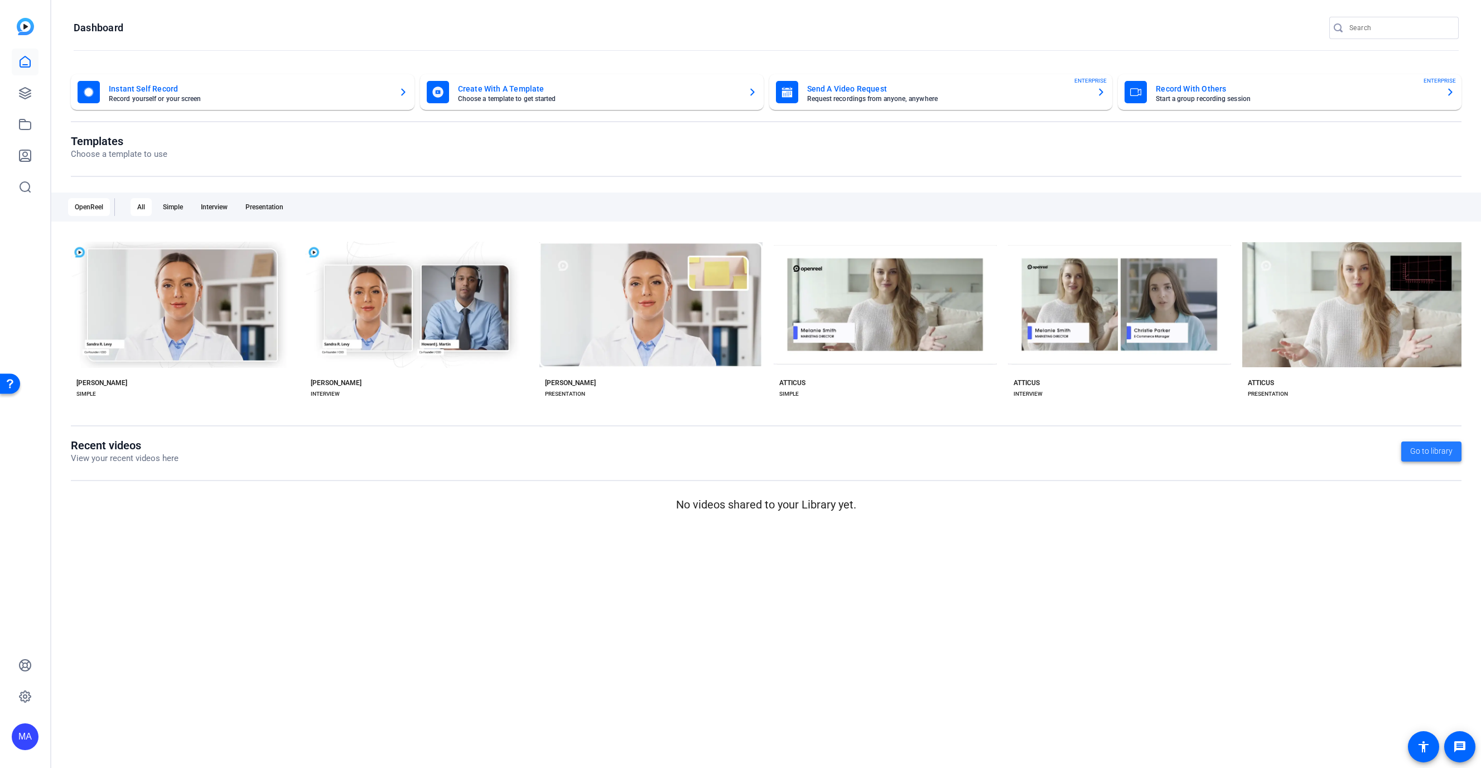
click at [826, 452] on span "Go to library" at bounding box center [1431, 451] width 42 height 12
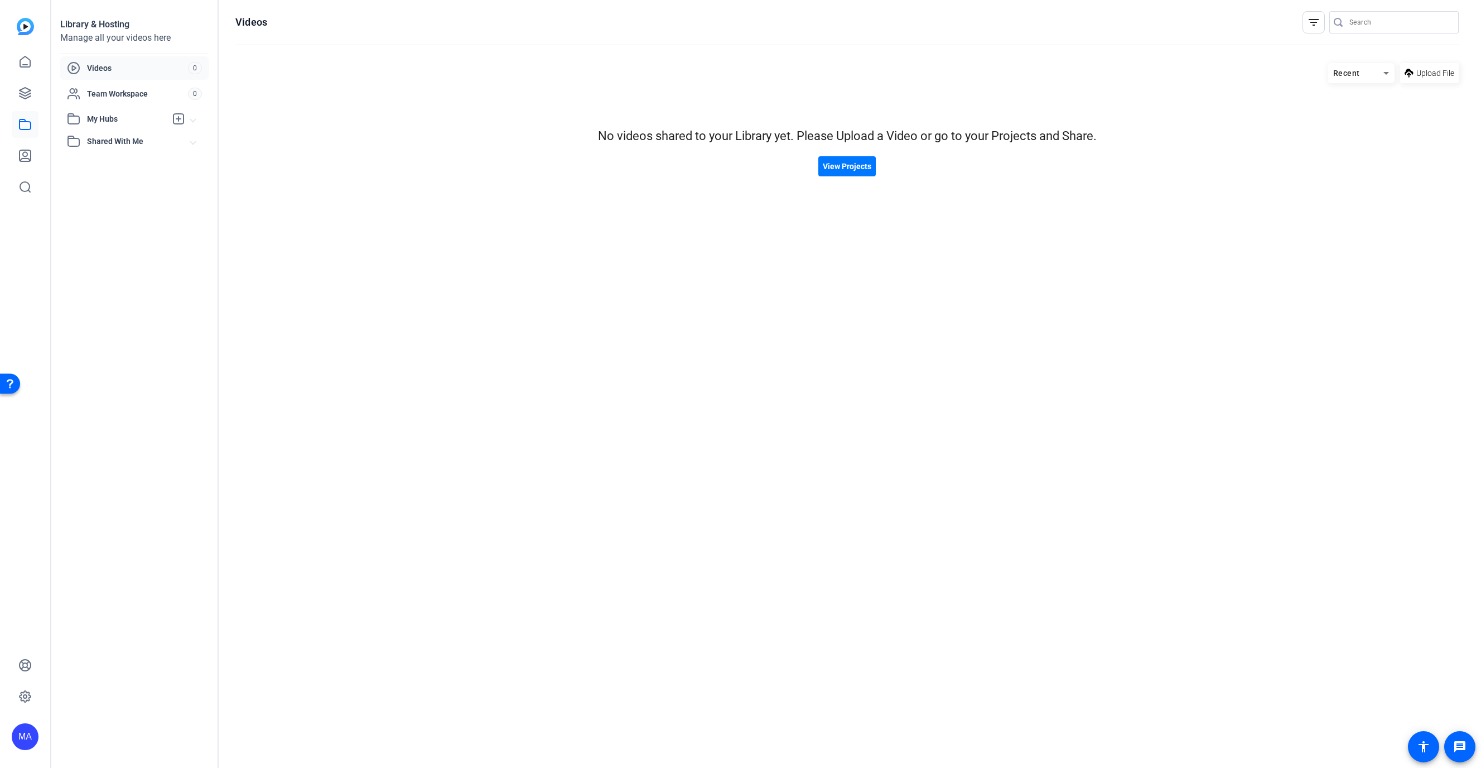
click at [826, 6] on div "Videos filter_list Recent Upload File No videos shared to your Library yet. Ple…" at bounding box center [847, 384] width 1257 height 768
click at [826, 32] on div "filter_list" at bounding box center [1313, 22] width 22 height 22
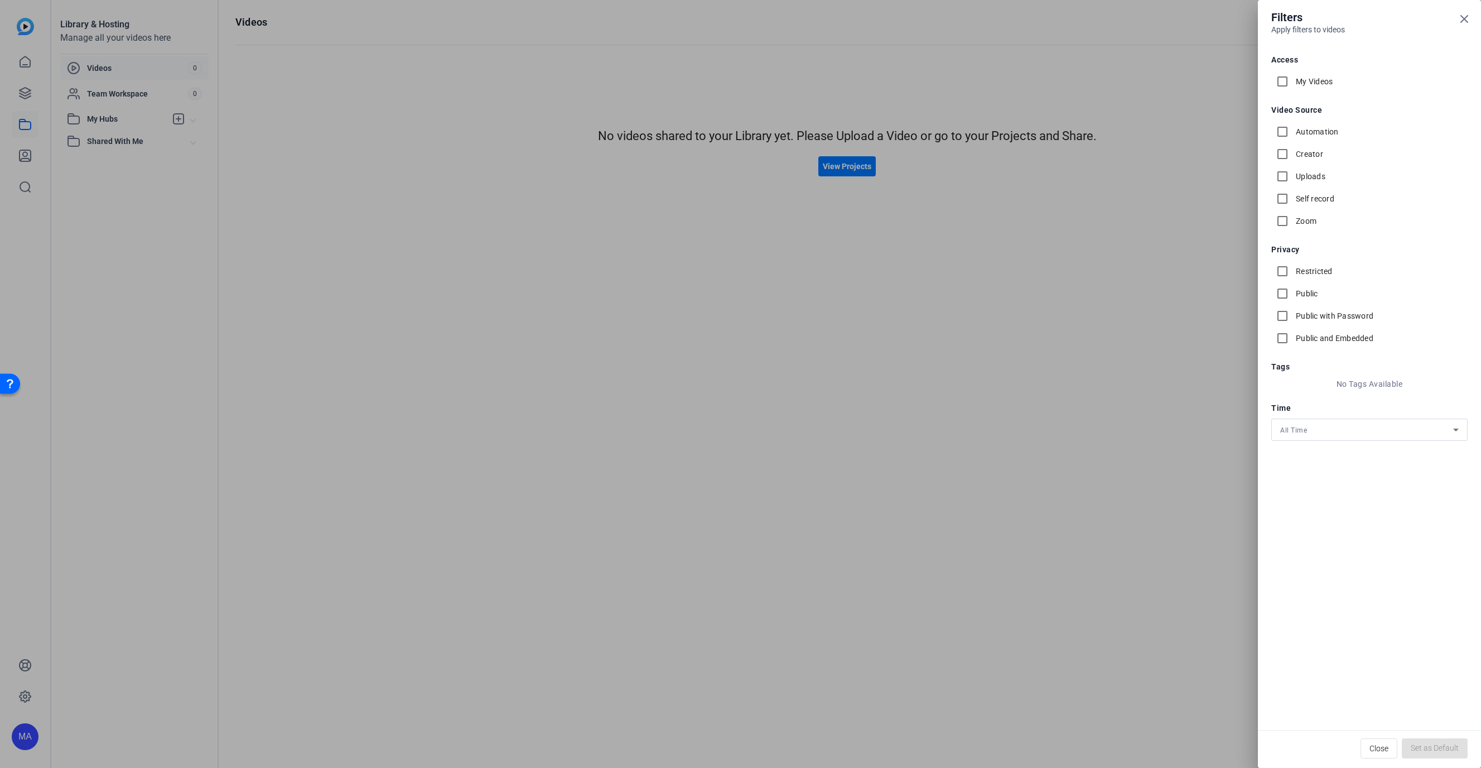
click at [41, 334] on div at bounding box center [740, 384] width 1481 height 768
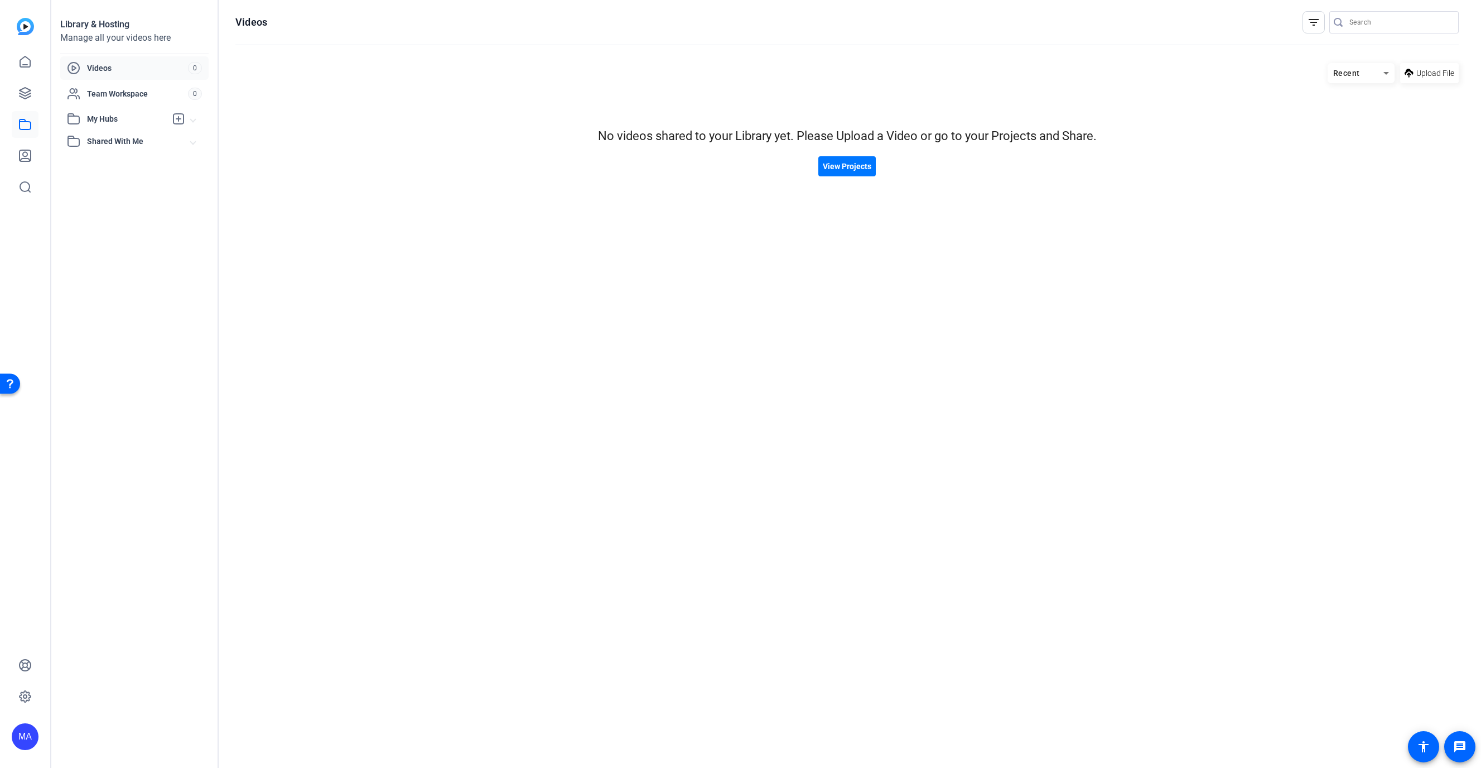
click at [31, 31] on img at bounding box center [25, 26] width 17 height 17
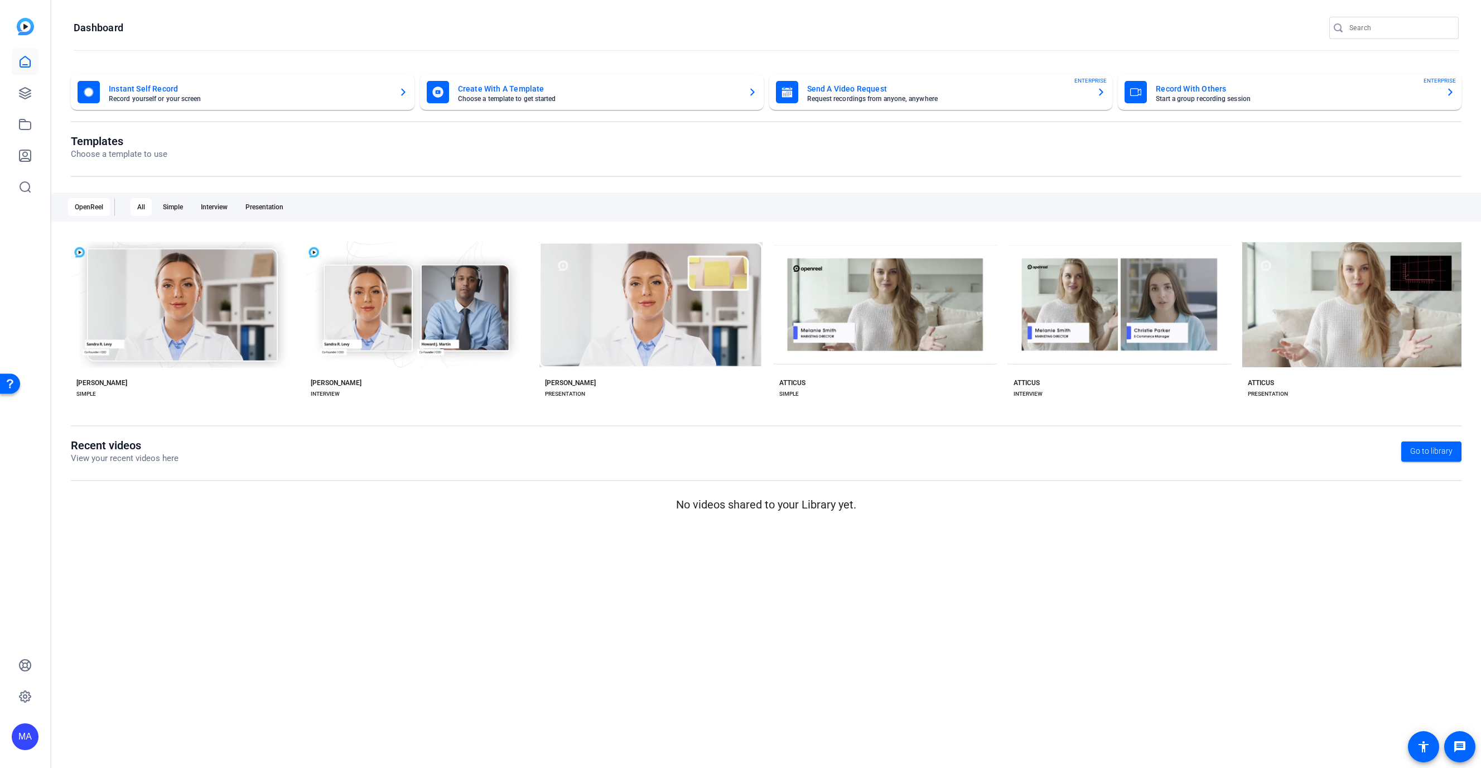
click at [173, 155] on openreel-page-title "Templates Choose a template to use" at bounding box center [766, 147] width 1391 height 26
click at [559, 99] on mat-card-subtitle "Choose a template to get started" at bounding box center [598, 98] width 281 height 7
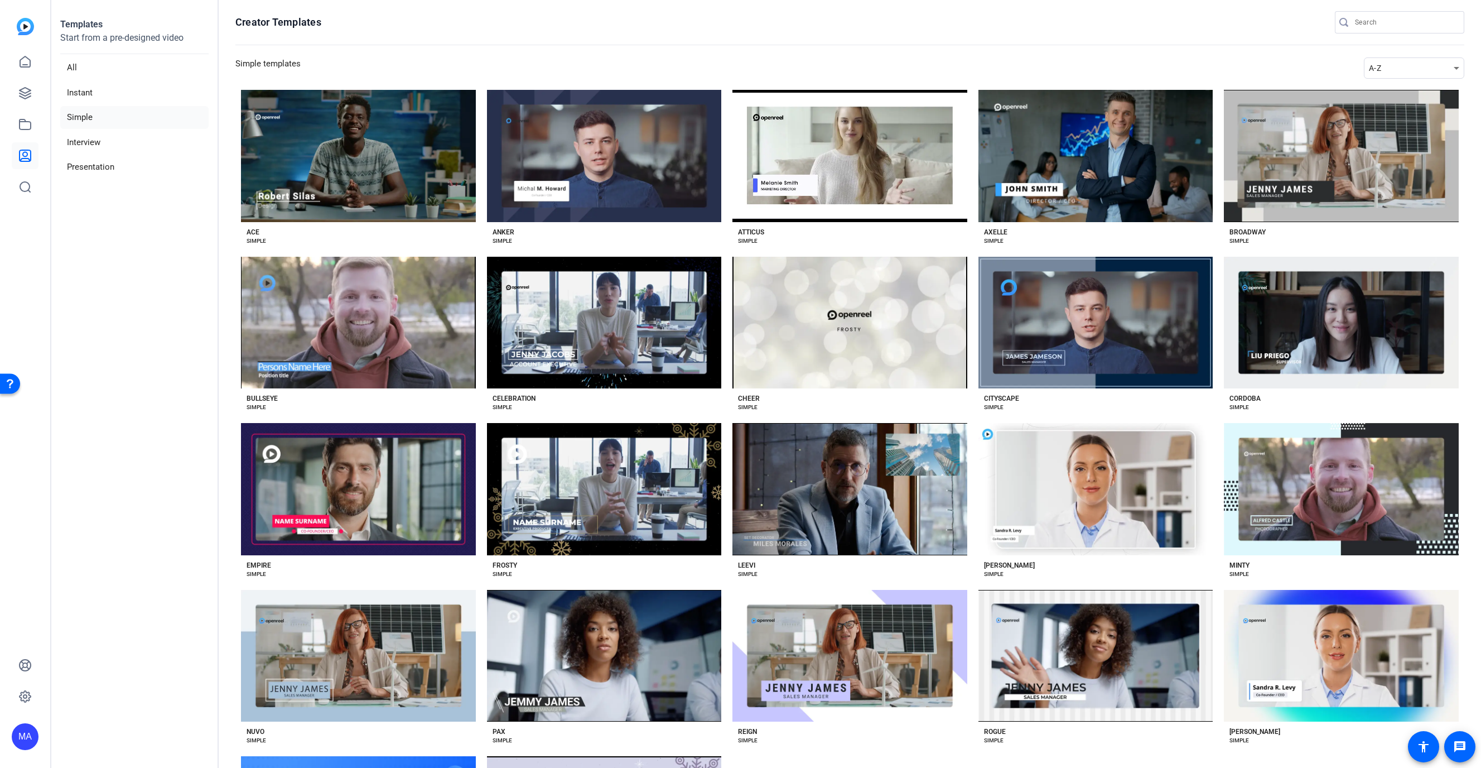
click at [22, 24] on img at bounding box center [25, 26] width 17 height 17
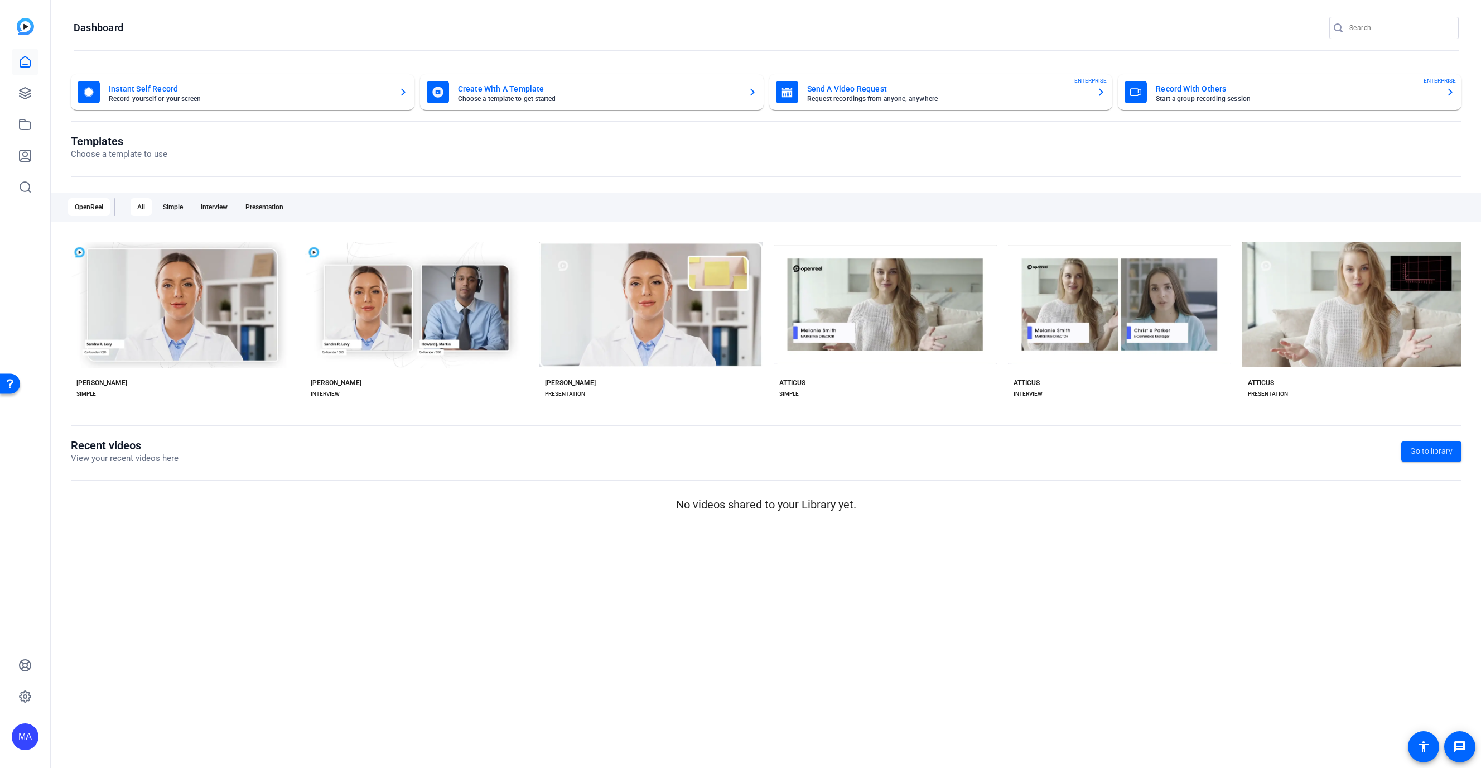
click at [133, 17] on openreel-page-title "Dashboard" at bounding box center [766, 28] width 1385 height 22
click at [131, 31] on openreel-page-title "Dashboard" at bounding box center [766, 28] width 1385 height 22
click at [20, 157] on icon at bounding box center [24, 155] width 13 height 13
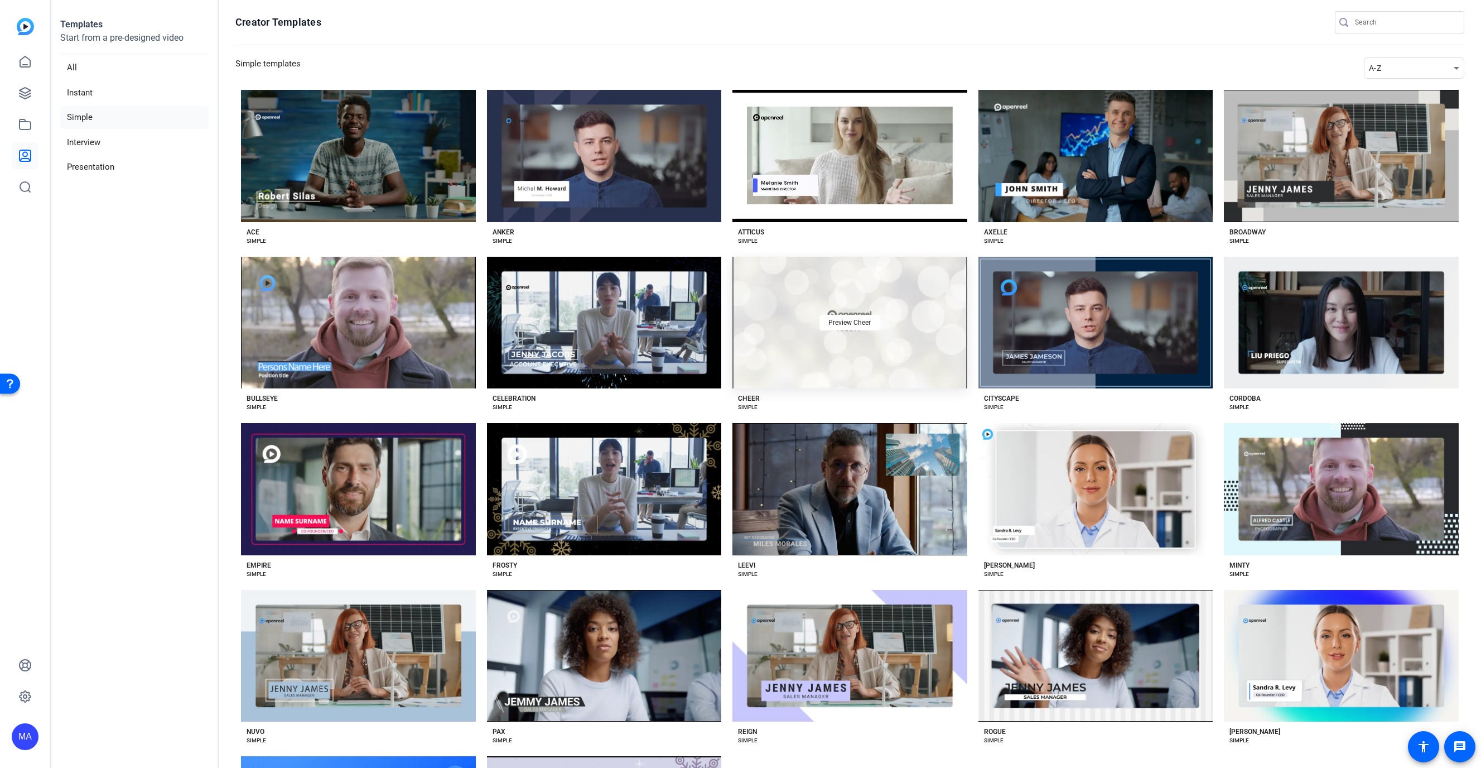
scroll to position [173, 0]
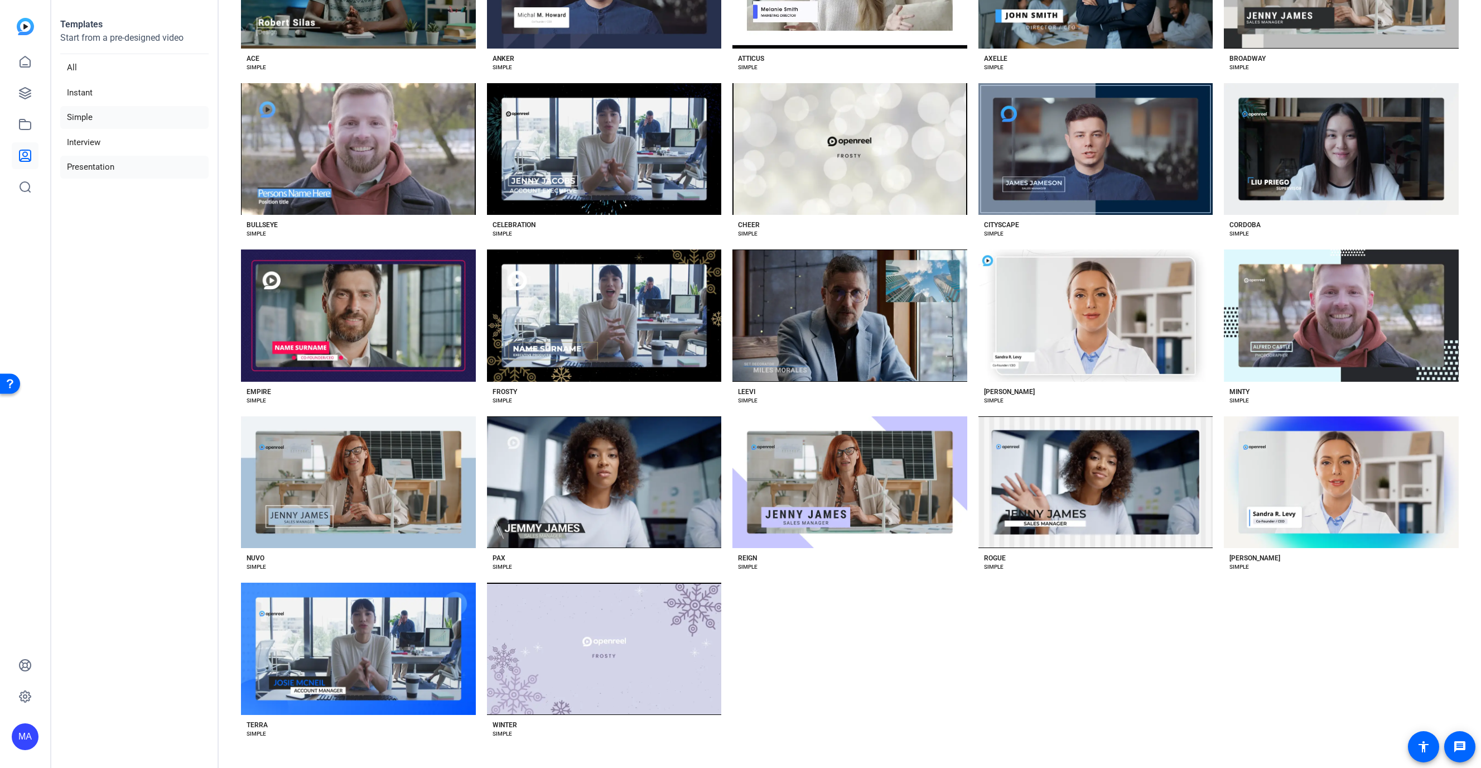
click at [105, 157] on li "Presentation" at bounding box center [134, 167] width 148 height 23
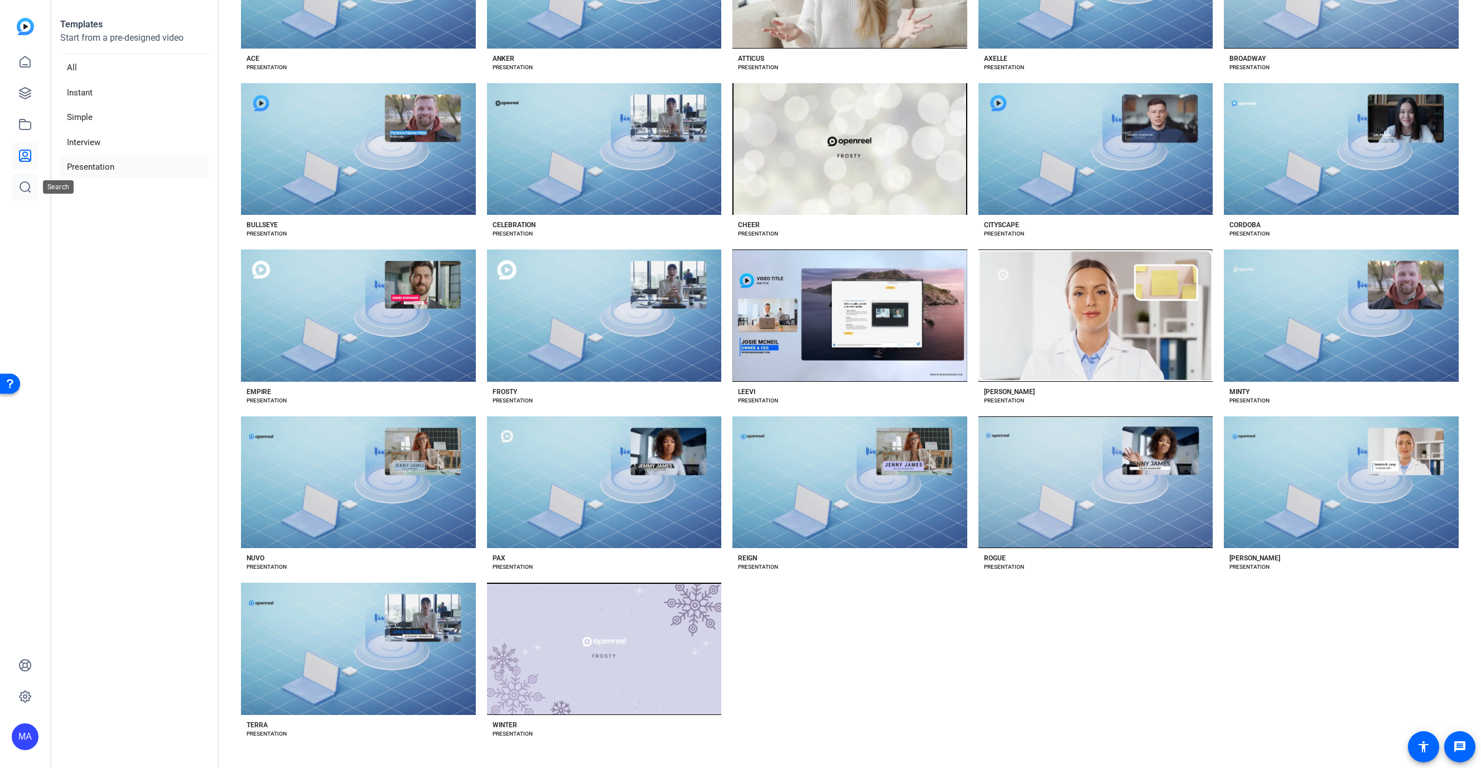
click at [27, 187] on icon at bounding box center [24, 186] width 13 height 13
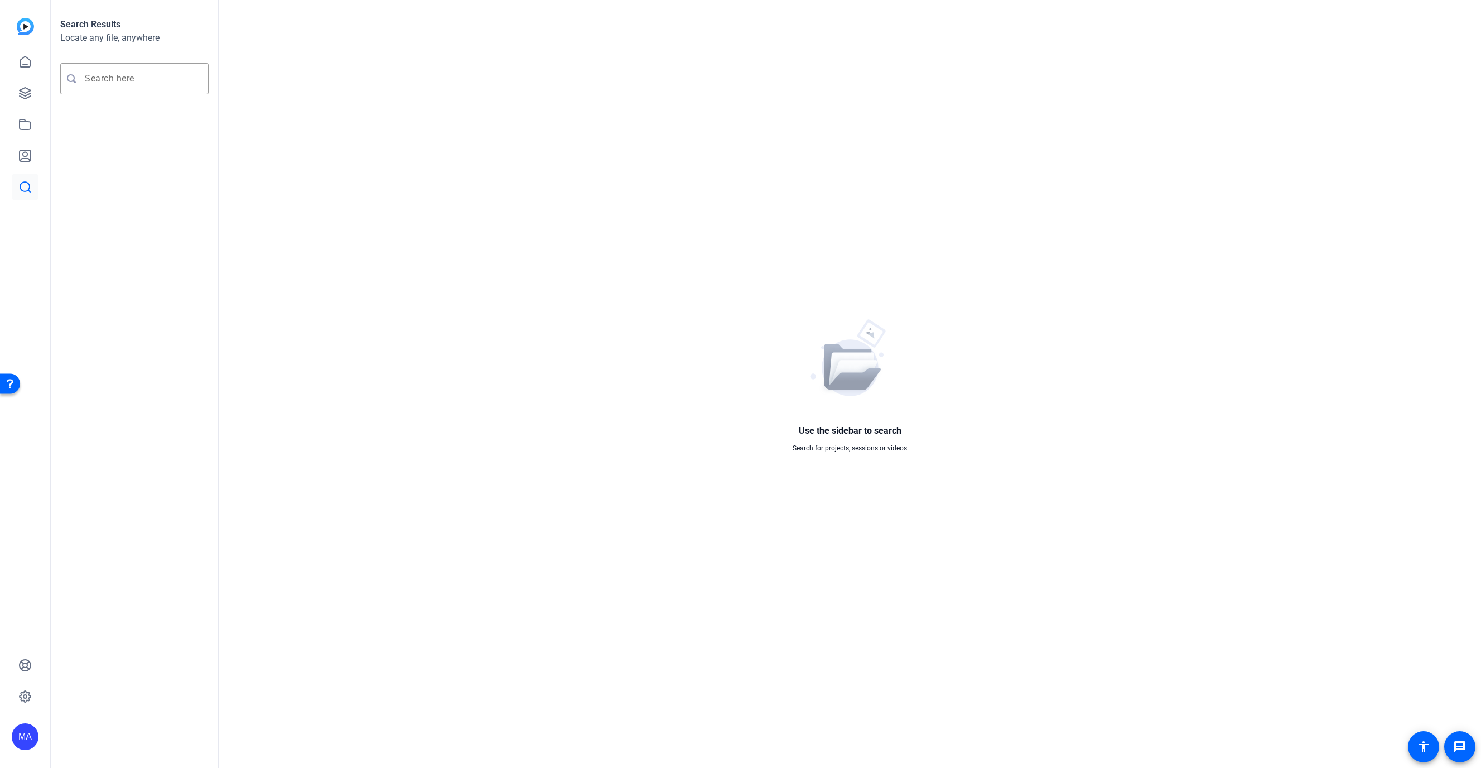
click at [15, 12] on div "MA" at bounding box center [25, 384] width 50 height 768
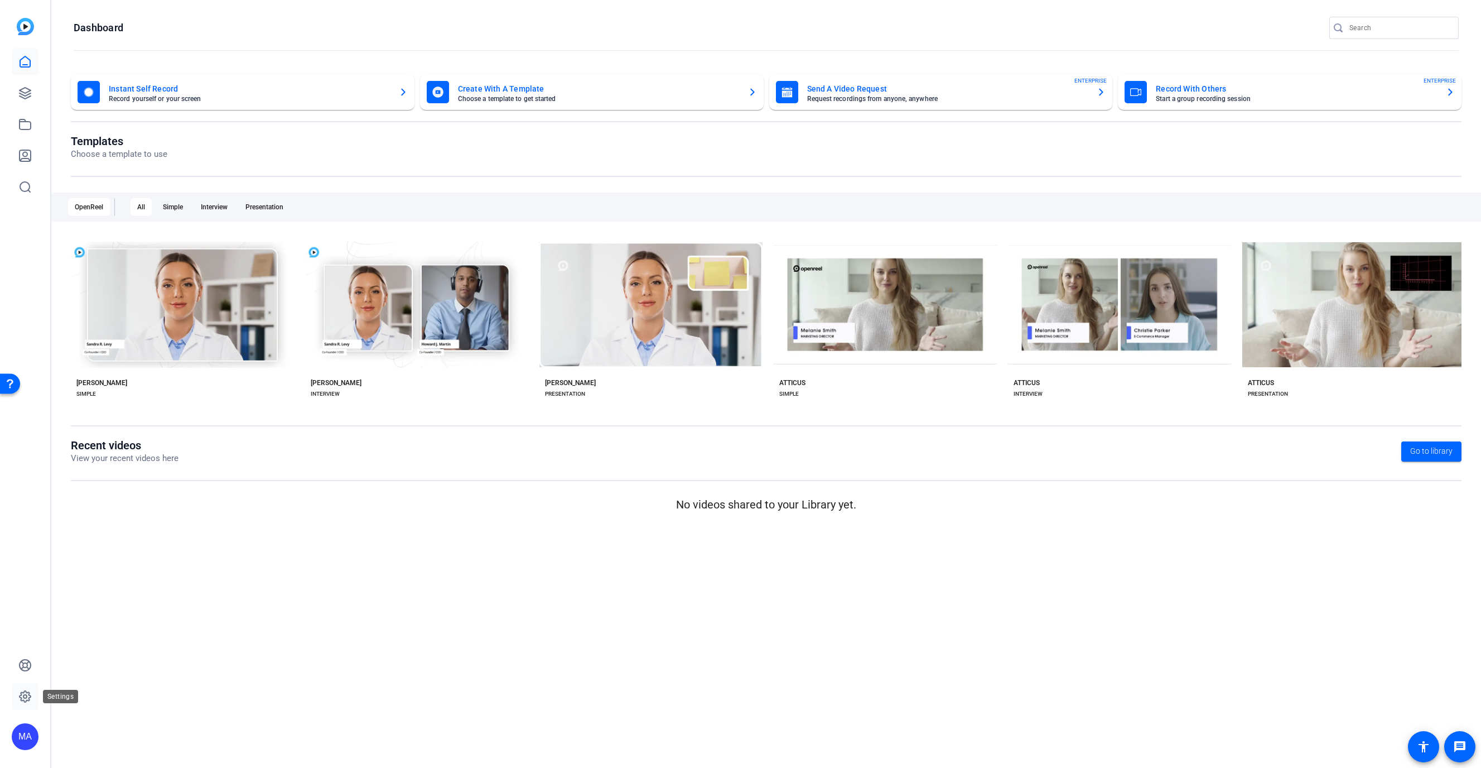
click at [23, 701] on icon at bounding box center [24, 695] width 13 height 13
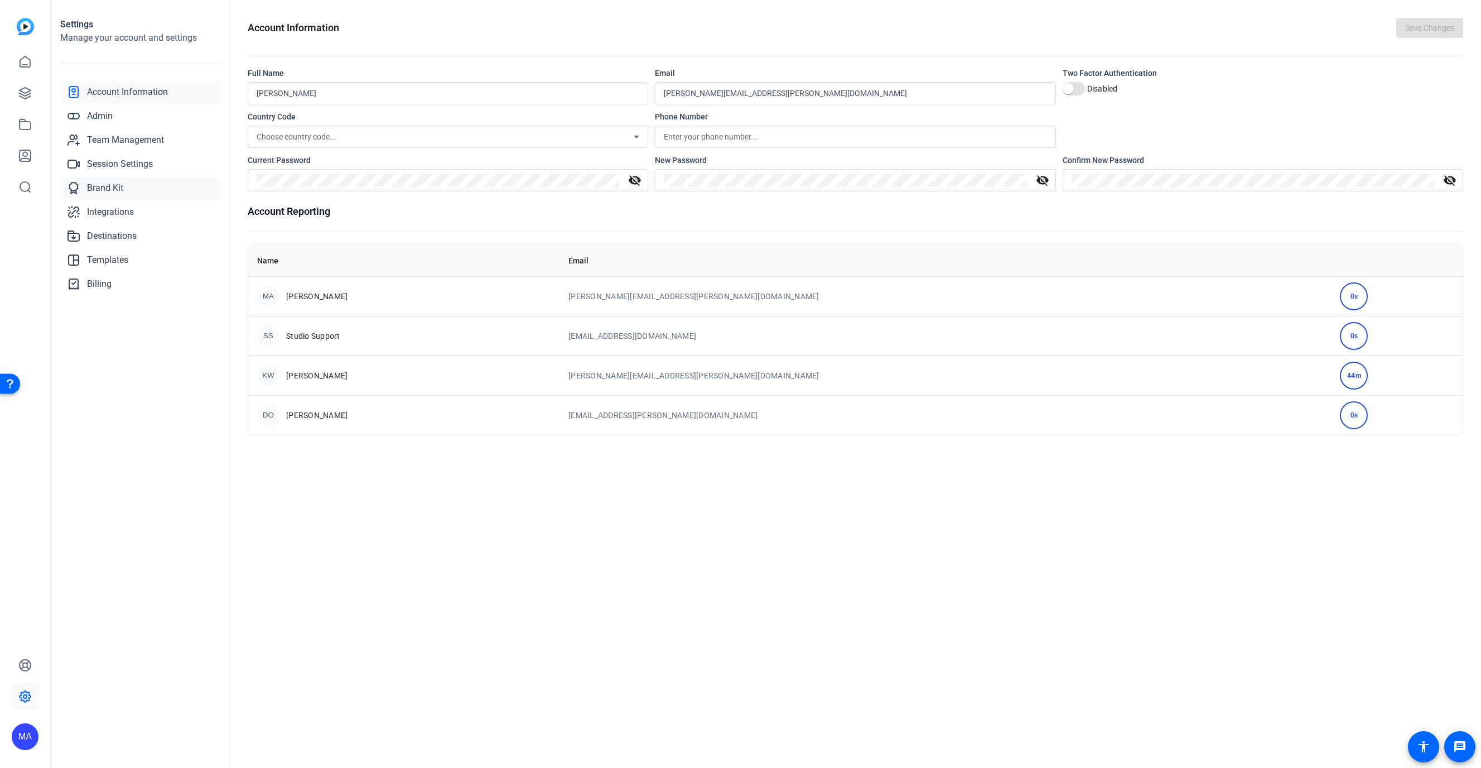
click at [134, 190] on link "Brand Kit" at bounding box center [140, 188] width 160 height 22
